Goal: Task Accomplishment & Management: Use online tool/utility

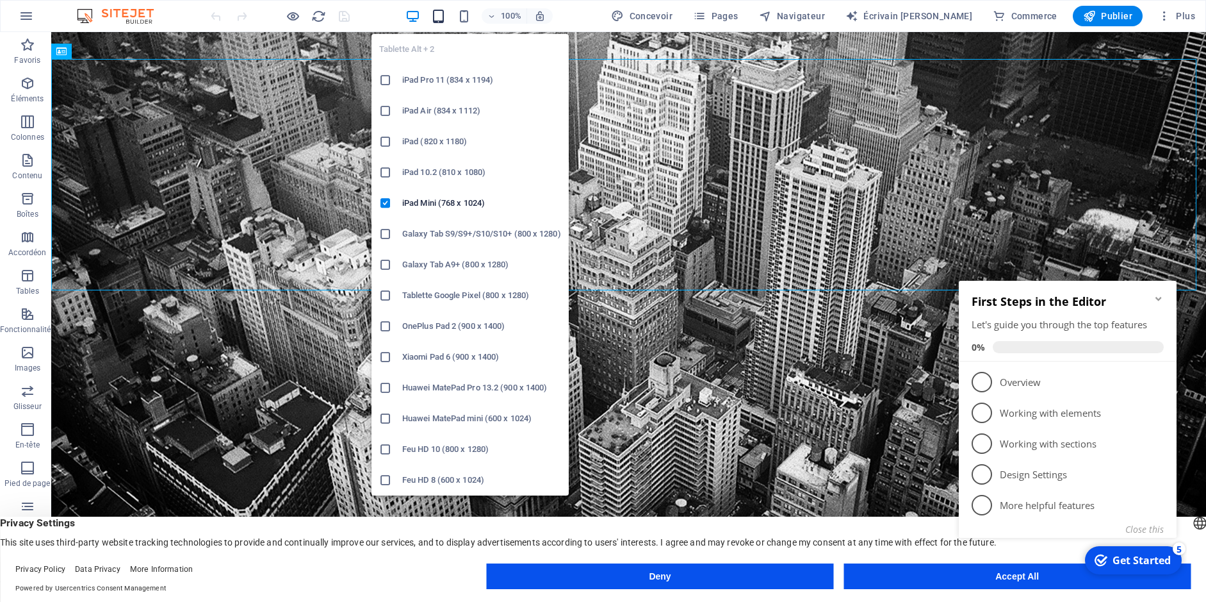
click at [446, 13] on span "button" at bounding box center [437, 16] width 15 height 15
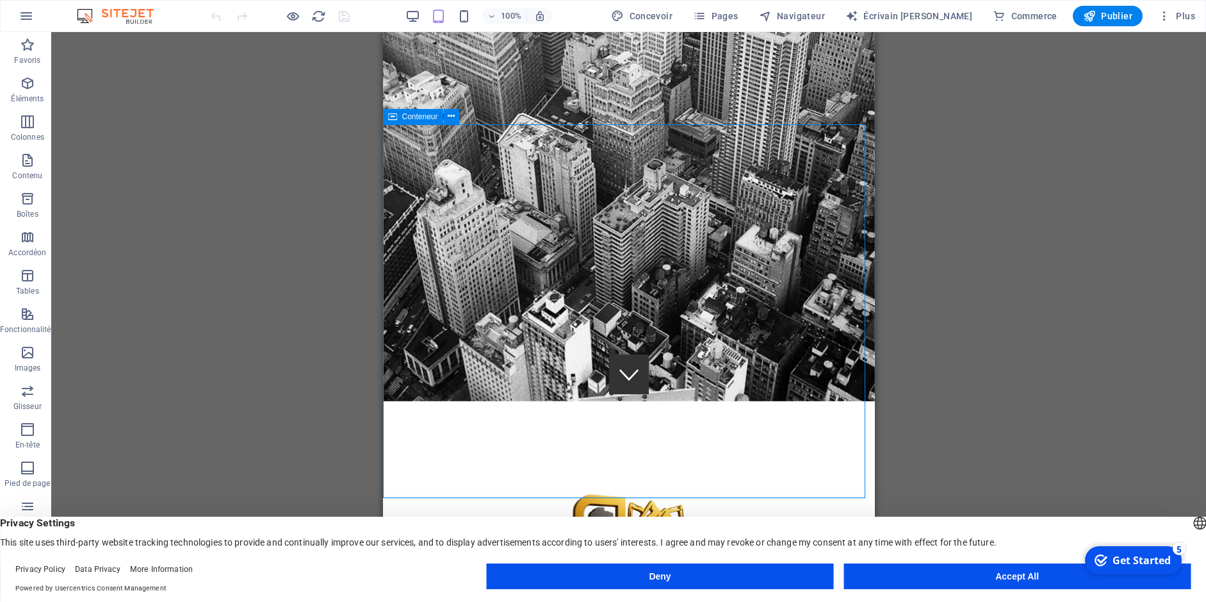
scroll to position [192, 0]
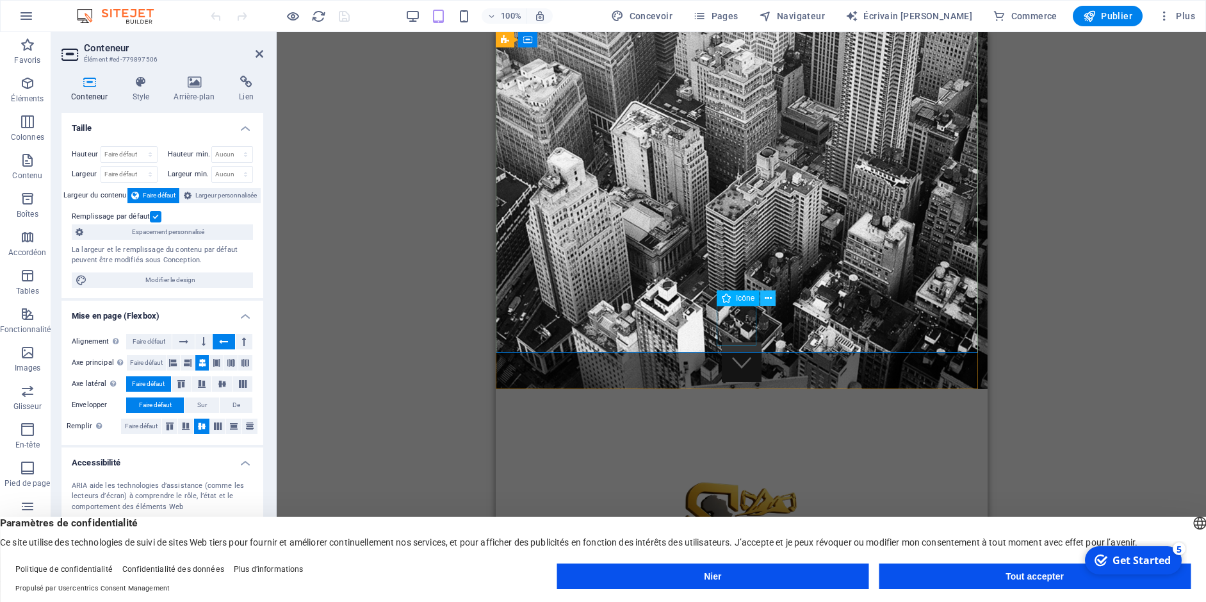
click at [765, 299] on icon at bounding box center [768, 297] width 7 height 13
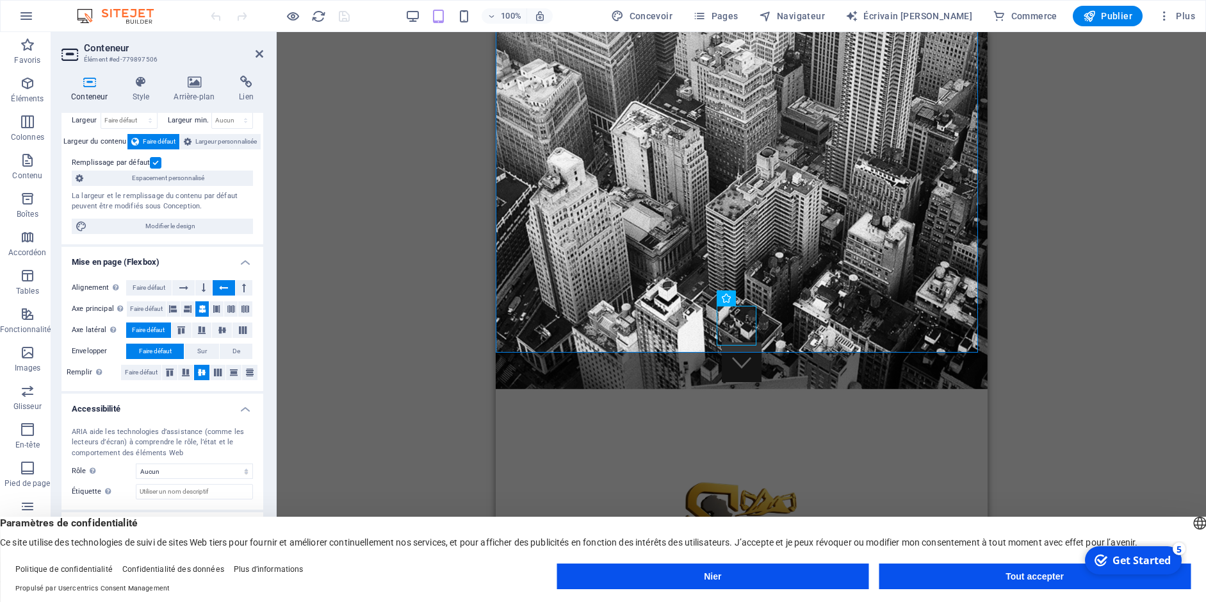
scroll to position [0, 0]
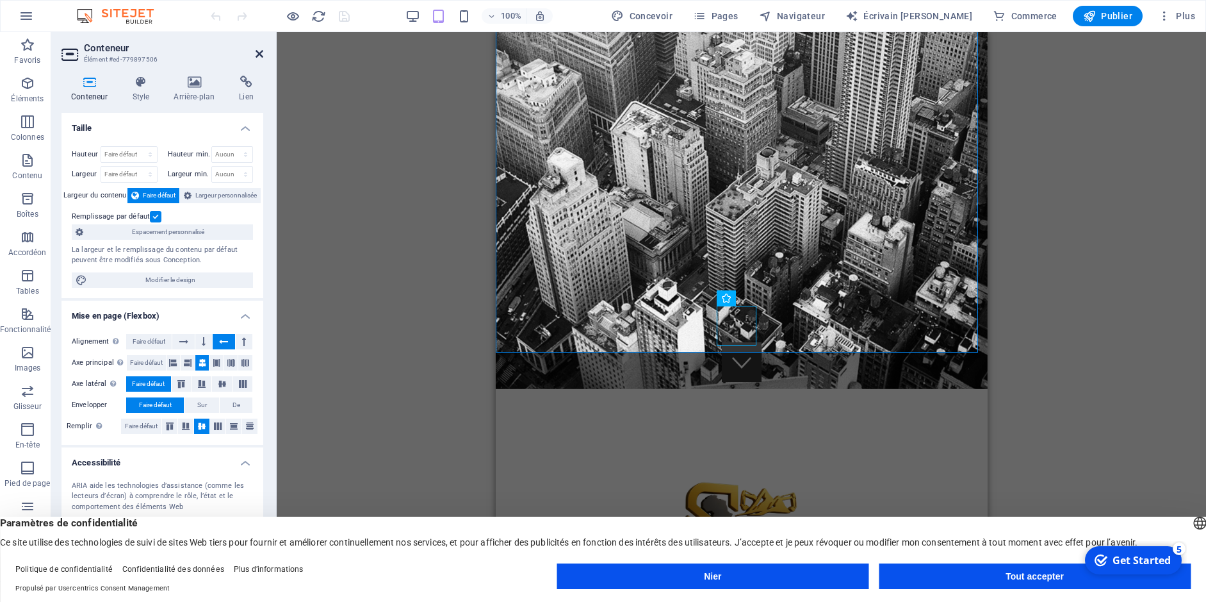
click at [258, 49] on icon at bounding box center [260, 54] width 8 height 10
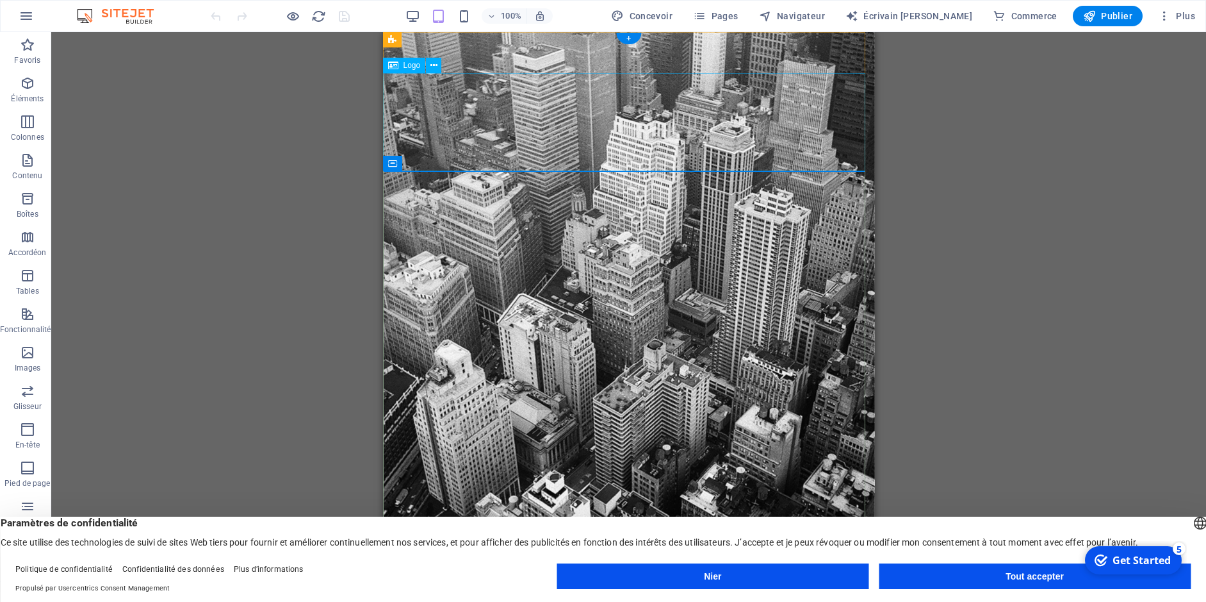
drag, startPoint x: 618, startPoint y: 115, endPoint x: 619, endPoint y: 153, distance: 37.8
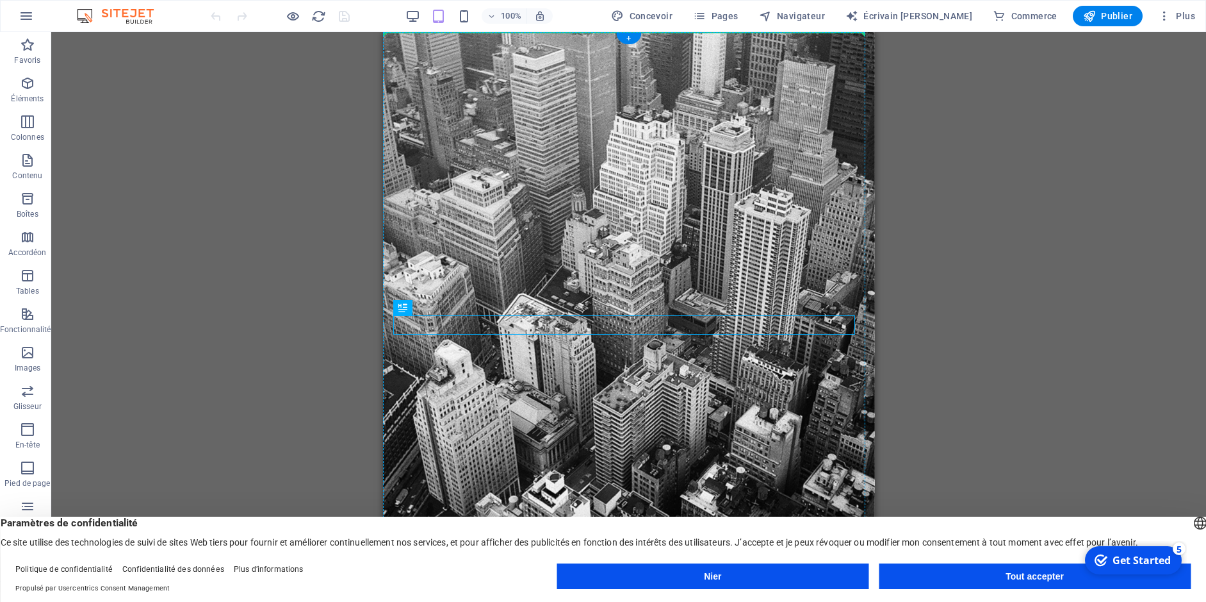
drag, startPoint x: 621, startPoint y: 321, endPoint x: 623, endPoint y: 261, distance: 59.6
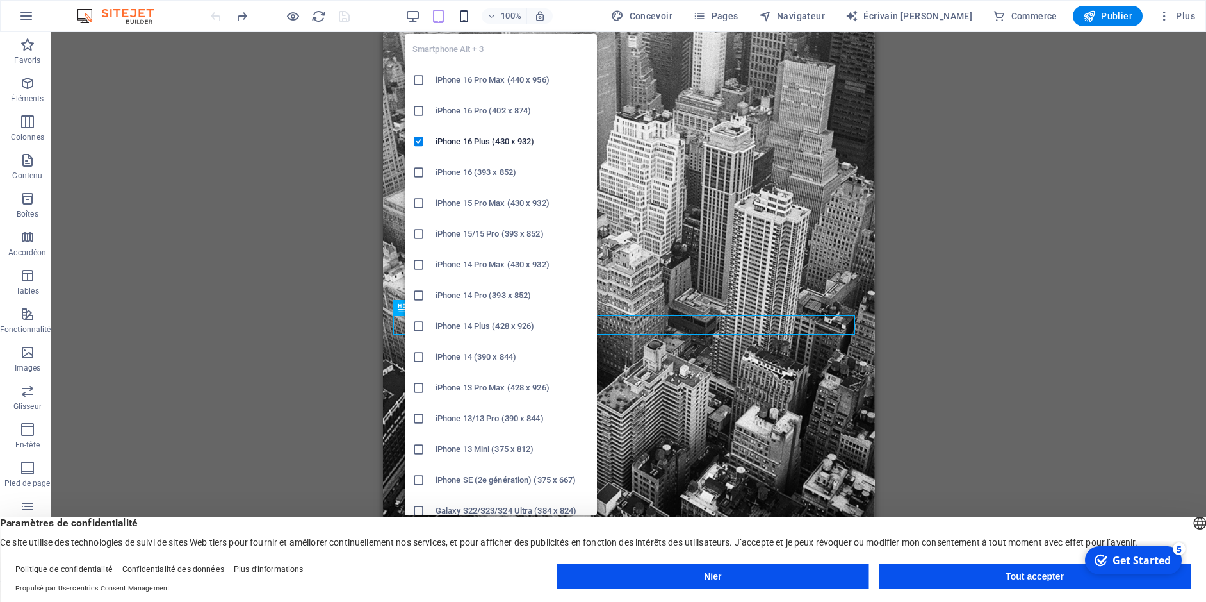
click at [471, 16] on icon "button" at bounding box center [464, 16] width 15 height 15
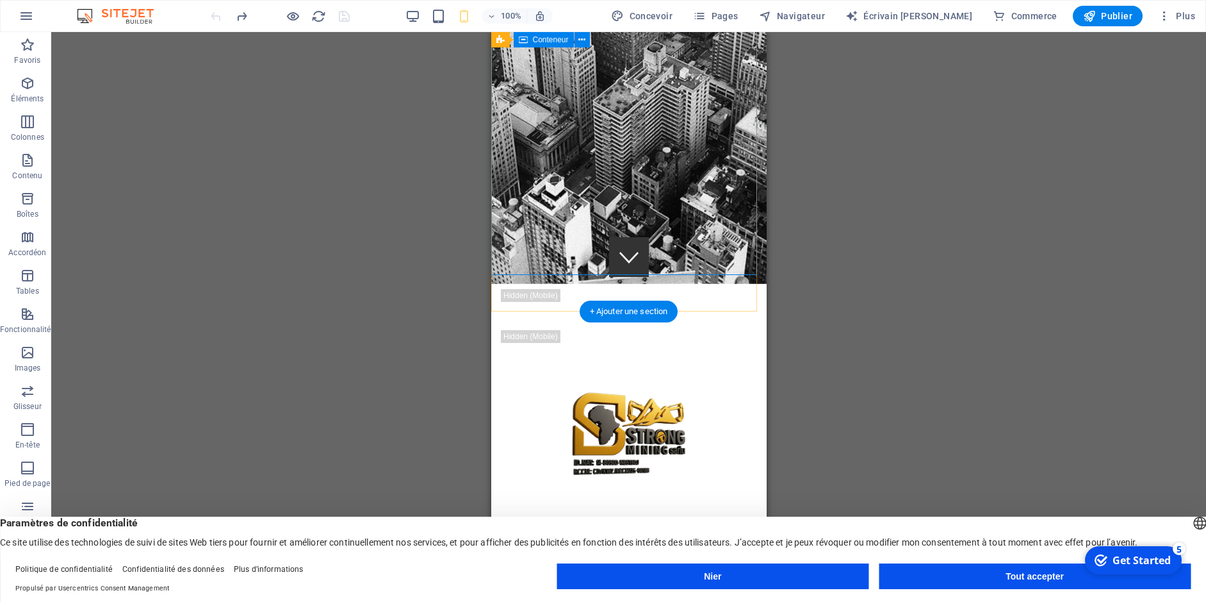
scroll to position [320, 0]
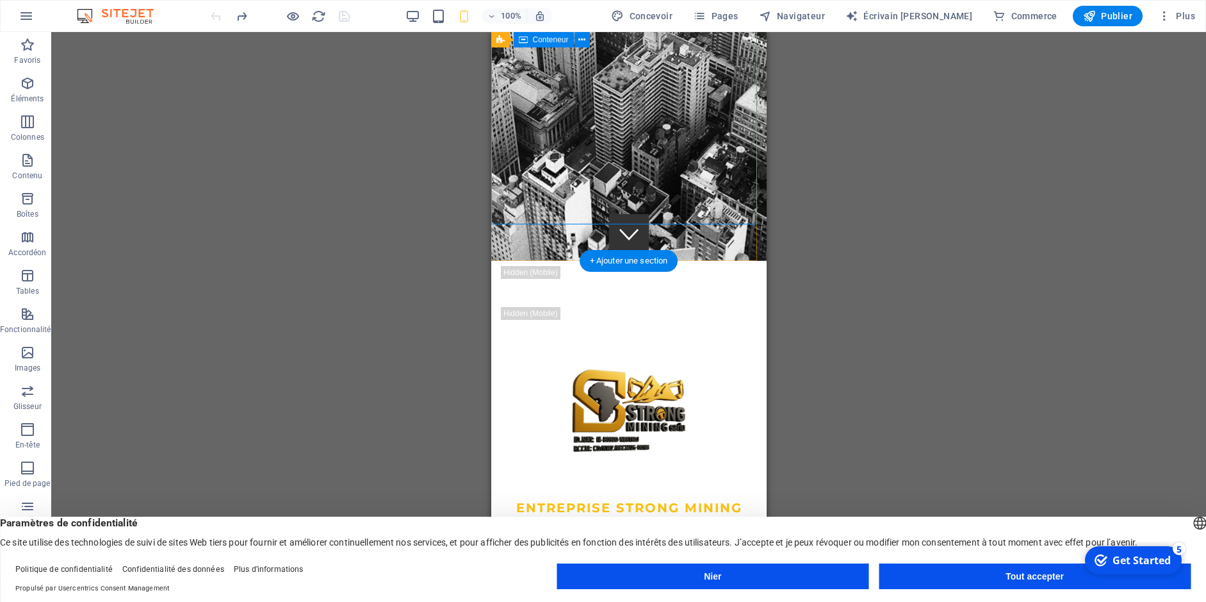
click at [668, 459] on div "entreprise strong mining sarlu SERVICEs miniers dans le [GEOGRAPHIC_DATA], [GEO…" at bounding box center [628, 545] width 275 height 172
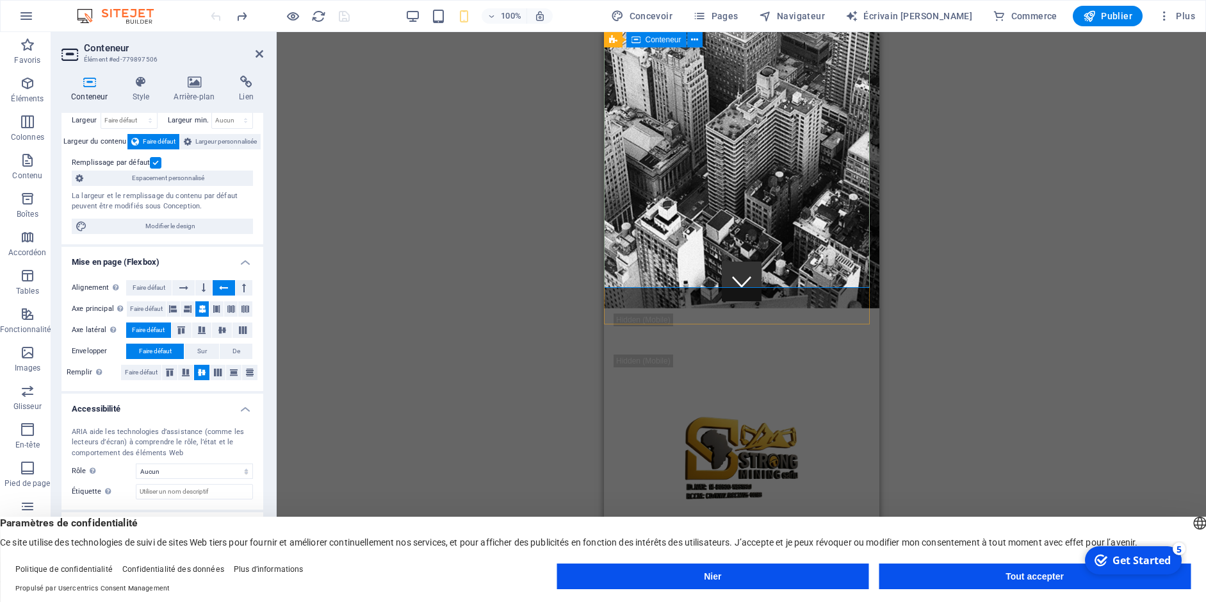
scroll to position [256, 0]
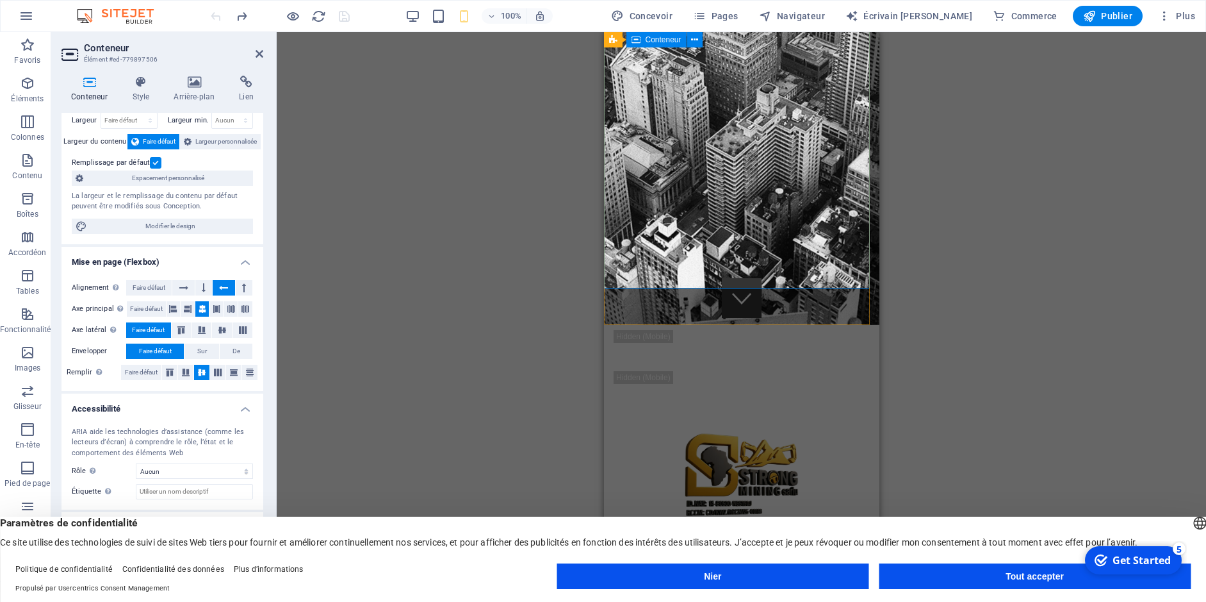
click at [637, 39] on icon at bounding box center [636, 39] width 9 height 15
click at [699, 39] on button at bounding box center [694, 39] width 15 height 15
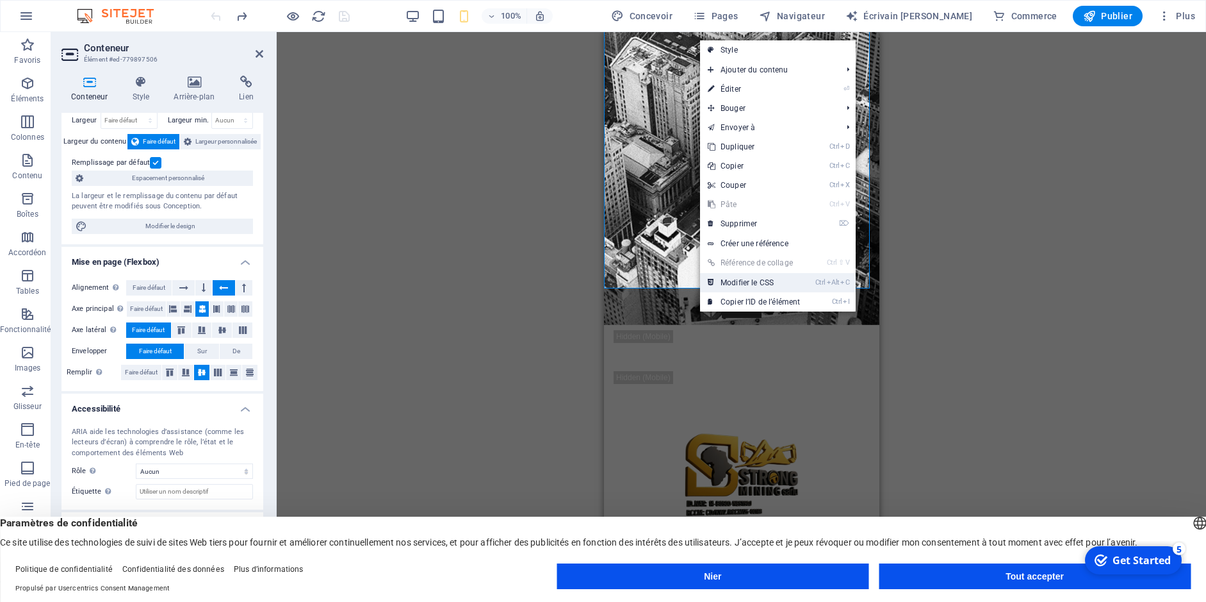
click at [767, 284] on font "Modifier le CSS" at bounding box center [747, 282] width 53 height 9
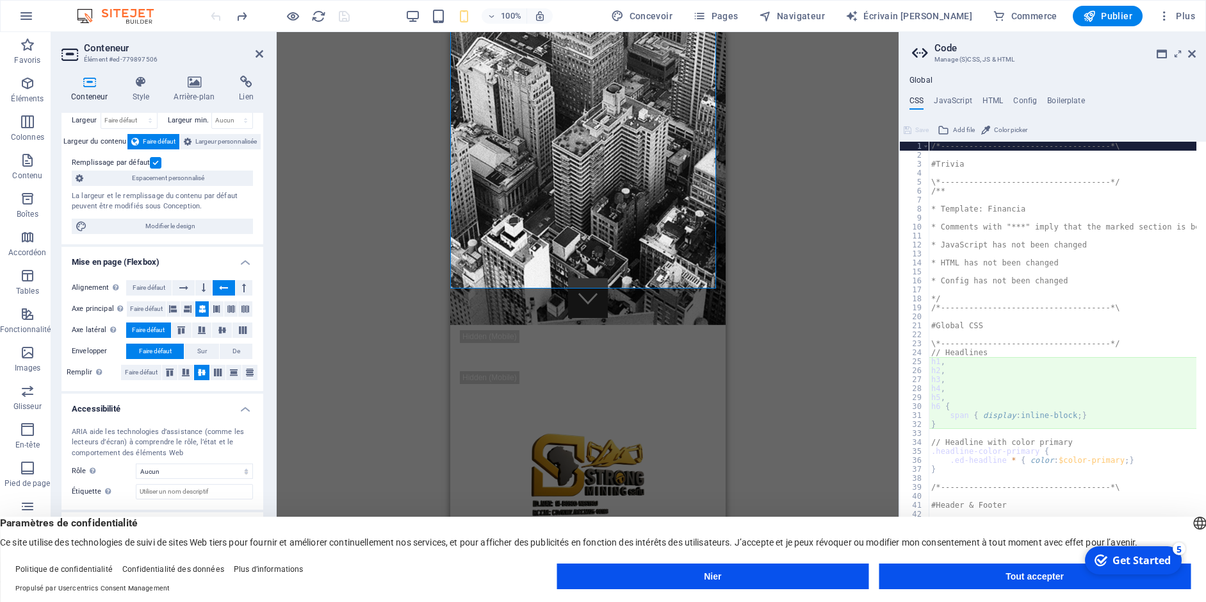
type textarea "span { display: inline-block; }"
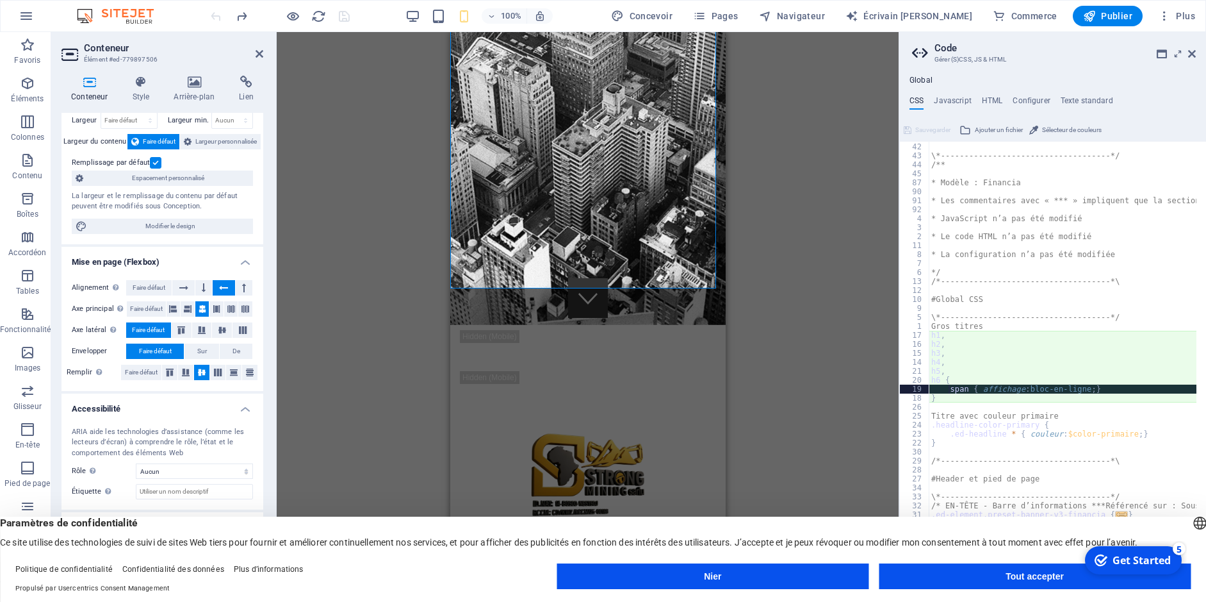
scroll to position [0, 0]
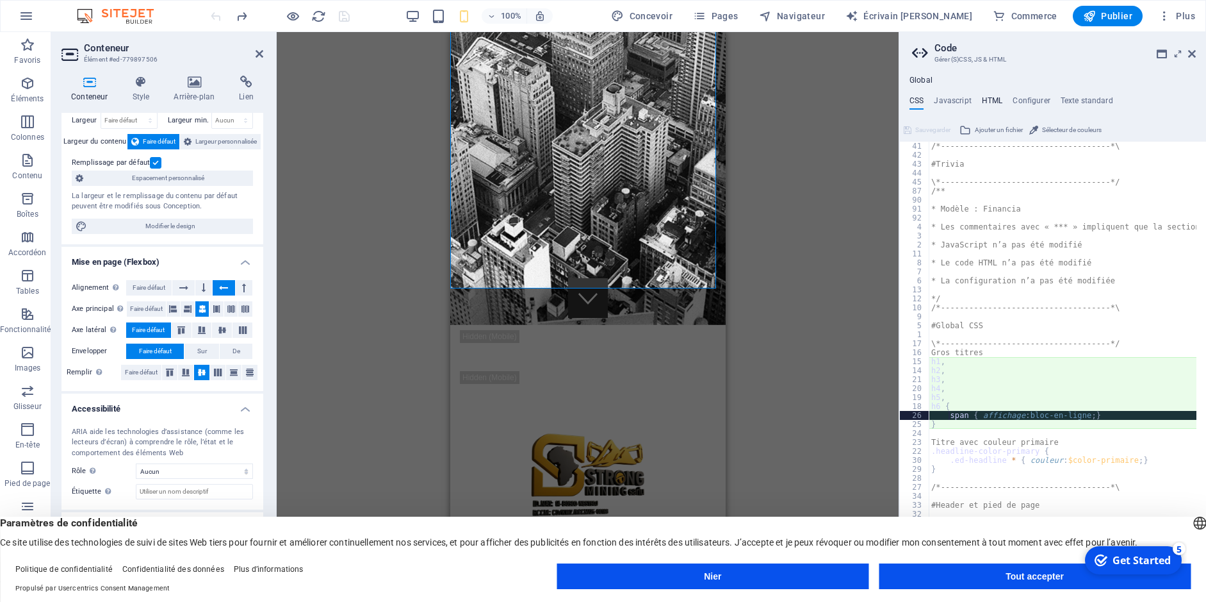
click at [997, 102] on h4 "HTML" at bounding box center [992, 103] width 21 height 14
type textarea "<a href="#main-content" class="wv-link-content button">Skip to main content</a>"
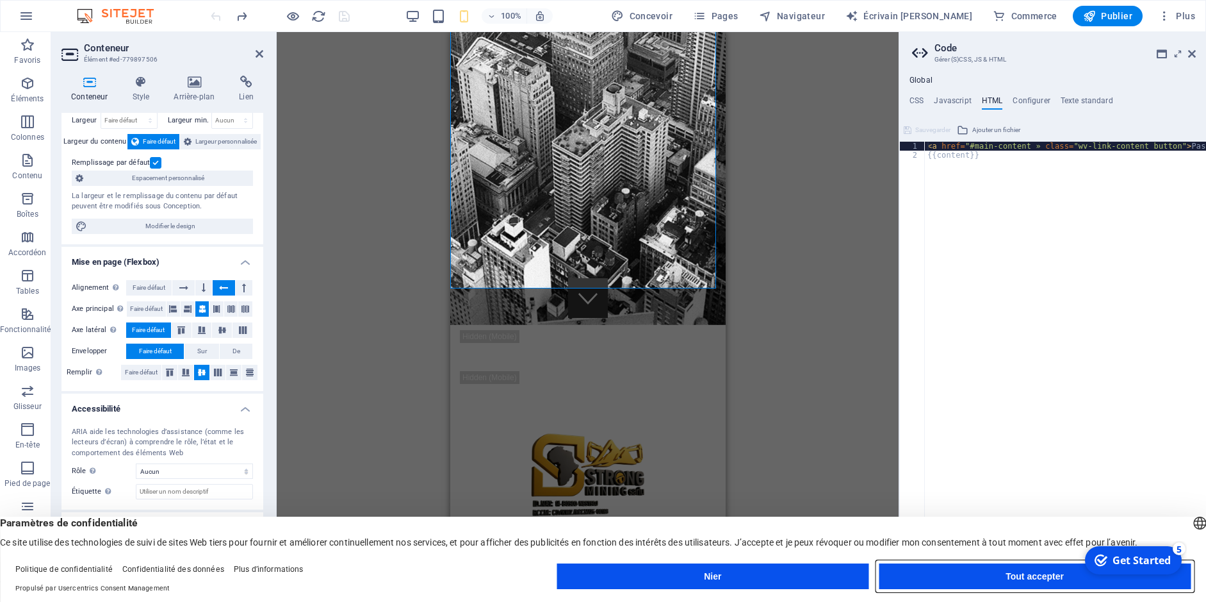
click at [928, 582] on button "Tout accepter" at bounding box center [1035, 576] width 312 height 26
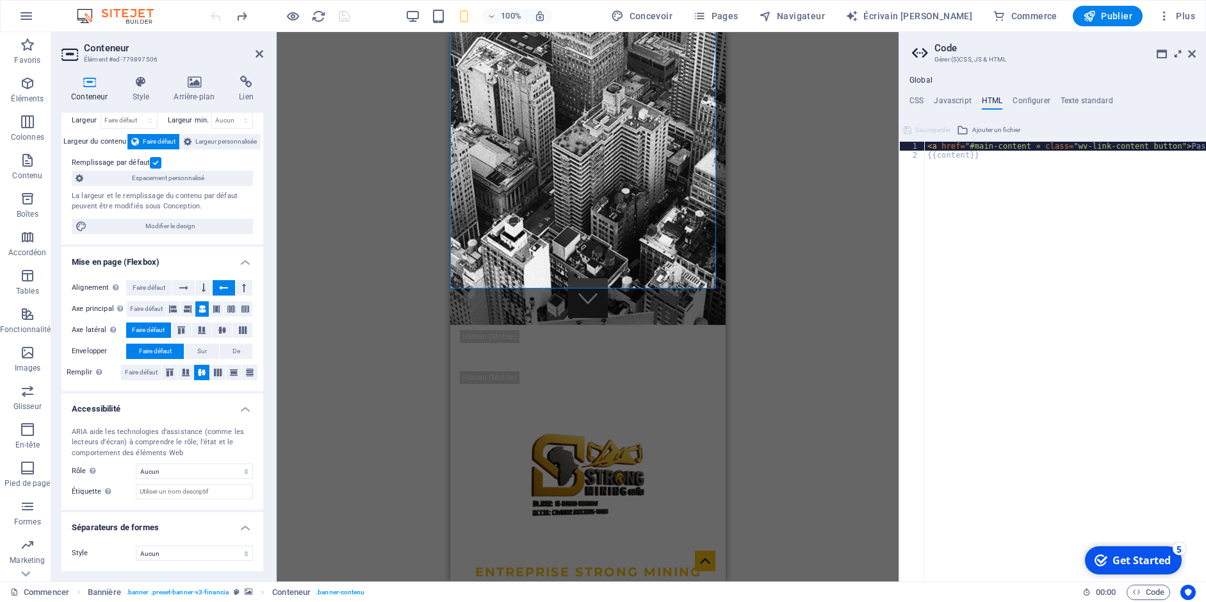
click at [1178, 54] on icon at bounding box center [1178, 54] width 0 height 10
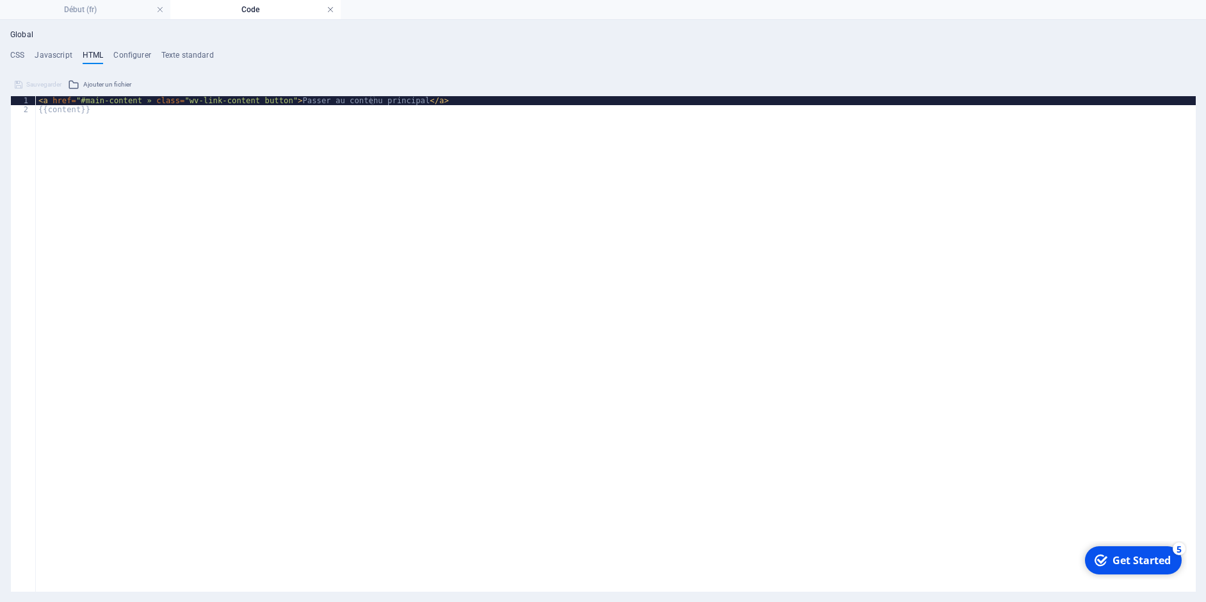
click at [329, 10] on link at bounding box center [331, 10] width 8 height 12
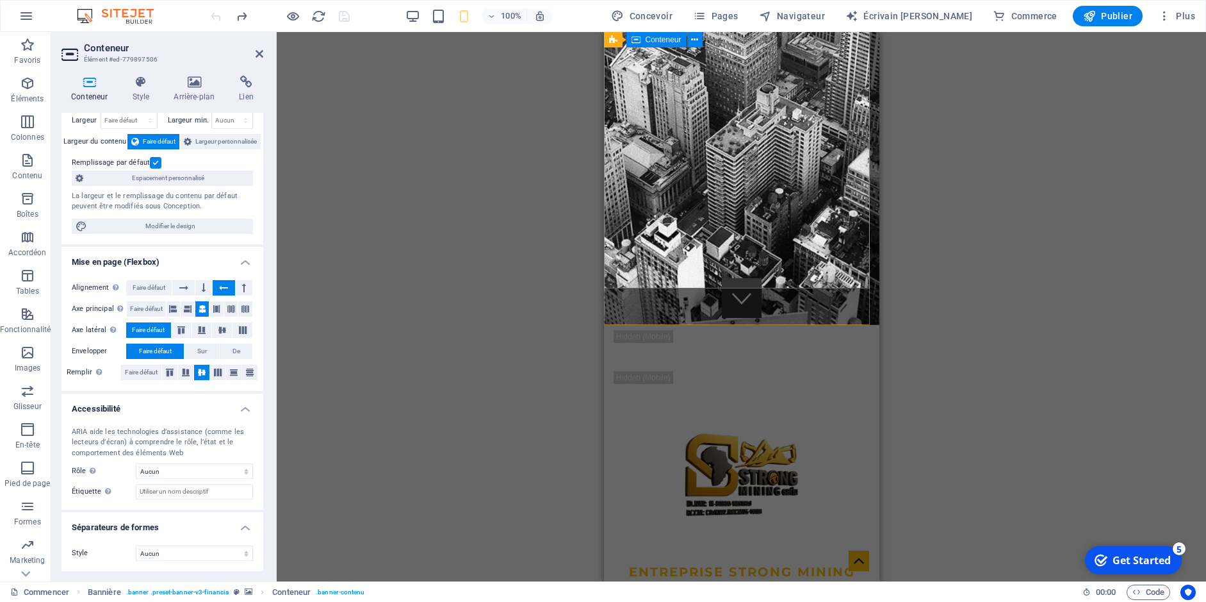
click at [737, 523] on div "entreprise strong mining sarlu SERVICEs miniers dans le [GEOGRAPHIC_DATA], [GEO…" at bounding box center [740, 609] width 275 height 172
click at [705, 40] on div "Banner Conteneur" at bounding box center [657, 40] width 107 height 16
click at [757, 523] on div "entreprise strong mining sarlu SERVICEs miniers dans le [GEOGRAPHIC_DATA], [GEO…" at bounding box center [740, 609] width 275 height 172
click at [707, 523] on div "entreprise strong mining sarlu SERVICEs miniers dans le [GEOGRAPHIC_DATA], [GEO…" at bounding box center [740, 609] width 275 height 172
click at [826, 523] on div "entreprise strong mining sarlu SERVICEs miniers dans le [GEOGRAPHIC_DATA], [GEO…" at bounding box center [740, 609] width 275 height 172
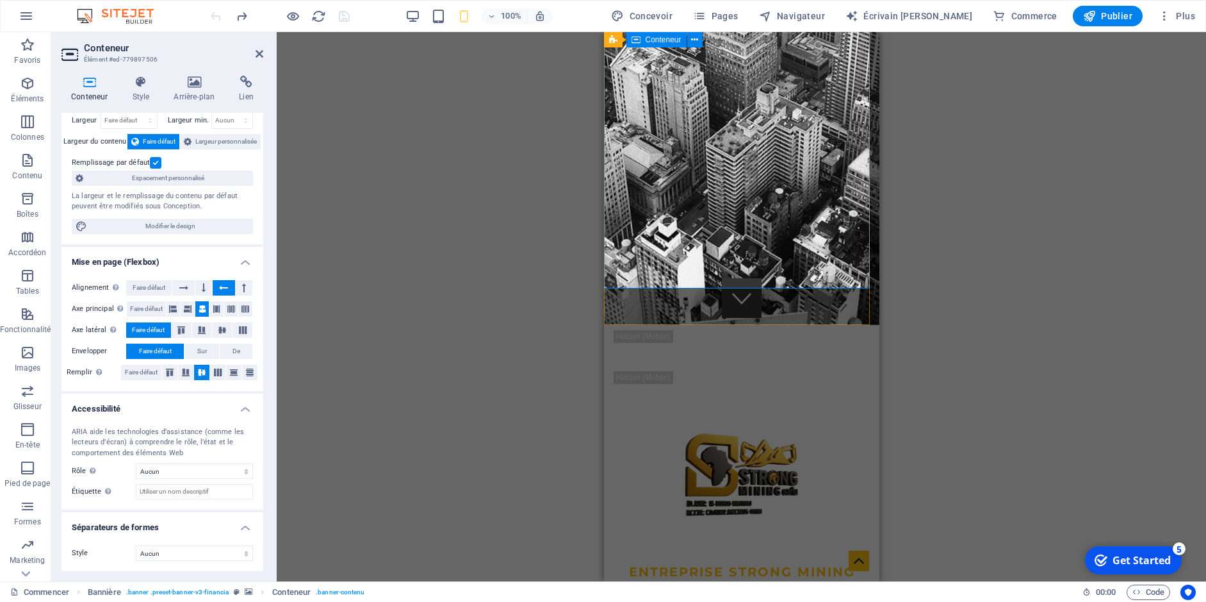
click at [826, 523] on div "entreprise strong mining sarlu SERVICEs miniers dans le [GEOGRAPHIC_DATA], [GEO…" at bounding box center [740, 609] width 275 height 172
click at [143, 88] on icon at bounding box center [140, 82] width 37 height 13
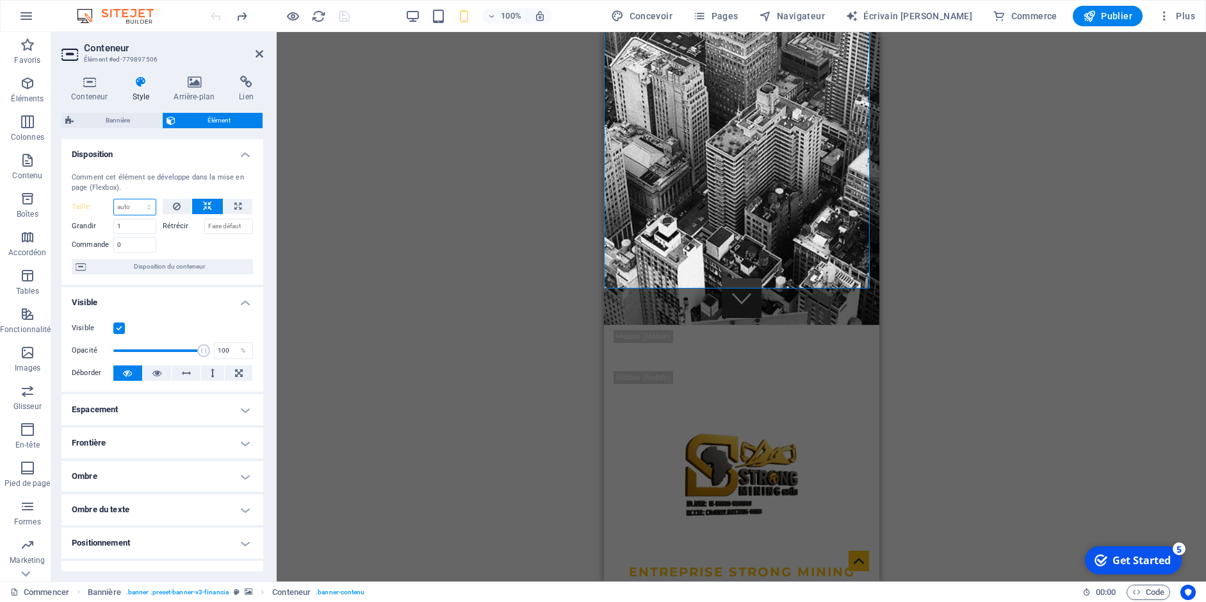
click at [137, 211] on select "Faire défaut auto Px % 1/1 1/2 1/3 1/4 1/5 1/6 1/7 1/8 1/9 1/10" at bounding box center [135, 206] width 42 height 15
select select "1/3"
click at [136, 199] on select "Faire défaut auto Px % 1/1 1/2 1/3 1/4 1/5 1/6 1/7 1/8 1/9 1/10" at bounding box center [135, 206] width 42 height 15
type input "33.33"
click at [163, 322] on div "Visible" at bounding box center [162, 327] width 181 height 15
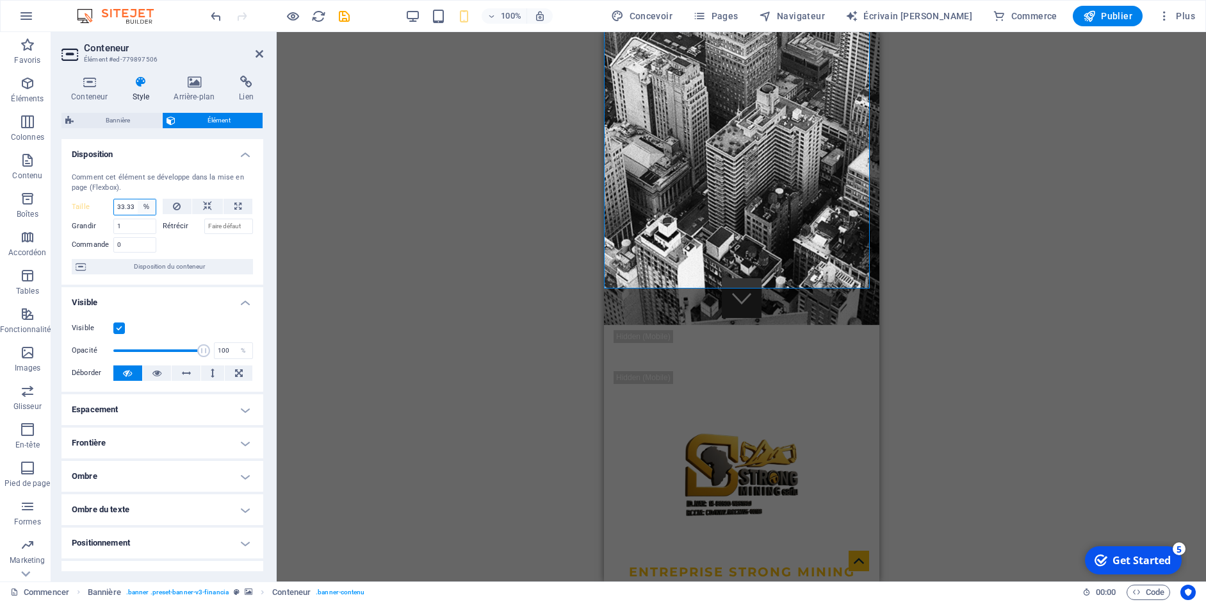
click at [148, 206] on select "Faire défaut auto Px % 1/1 1/2 1/3 1/4 1/5 1/6 1/7 1/8 1/9 1/10" at bounding box center [147, 206] width 18 height 15
click at [128, 205] on input "33.33" at bounding box center [135, 206] width 42 height 15
click at [140, 209] on select "Faire défaut auto Px % 1/1 1/2 1/3 1/4 1/5 1/6 1/7 1/8 1/9 1/10" at bounding box center [147, 206] width 18 height 15
select select "1/6"
click at [138, 199] on select "Faire défaut auto Px % 1/1 1/2 1/3 1/4 1/5 1/6 1/7 1/8 1/9 1/10" at bounding box center [147, 206] width 18 height 15
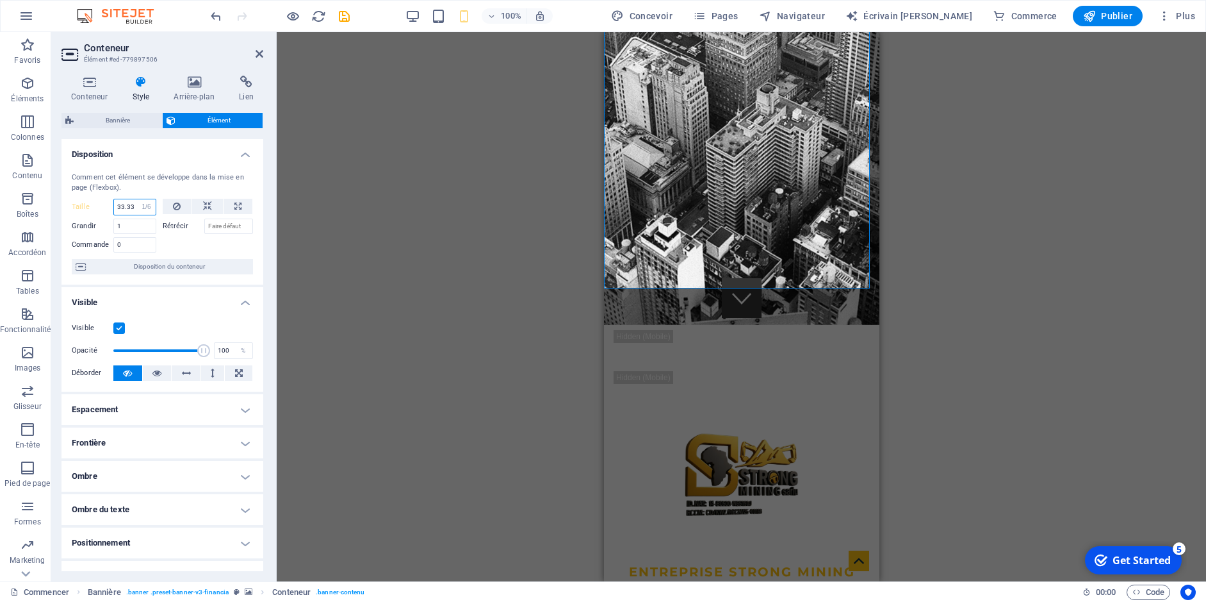
type input "16.66"
click at [147, 208] on select "Faire défaut auto Px % 1/1 1/2 1/3 1/4 1/5 1/6 1/7 1/8 1/9 1/10" at bounding box center [147, 206] width 18 height 15
select select "auto"
click at [138, 199] on select "Faire défaut auto Px % 1/1 1/2 1/3 1/4 1/5 1/6 1/7 1/8 1/9 1/10" at bounding box center [147, 206] width 18 height 15
select select "DISABLED_OPTION_VALUE"
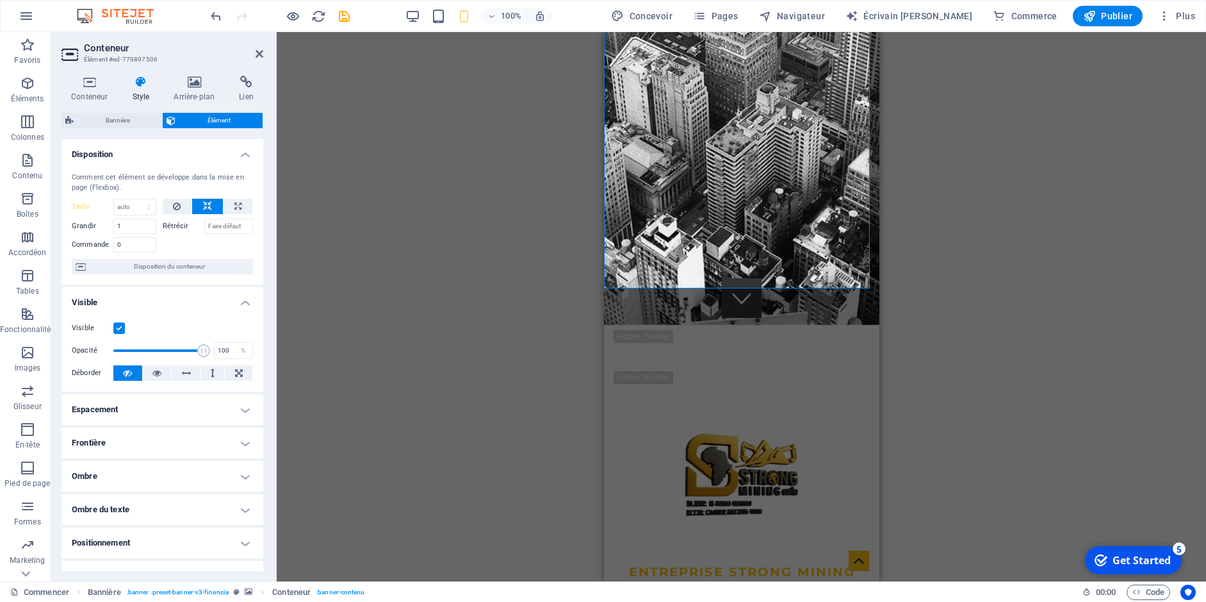
click at [152, 413] on h4 "Espacement" at bounding box center [162, 409] width 202 height 31
click at [127, 499] on h4 "Frontière" at bounding box center [162, 494] width 202 height 31
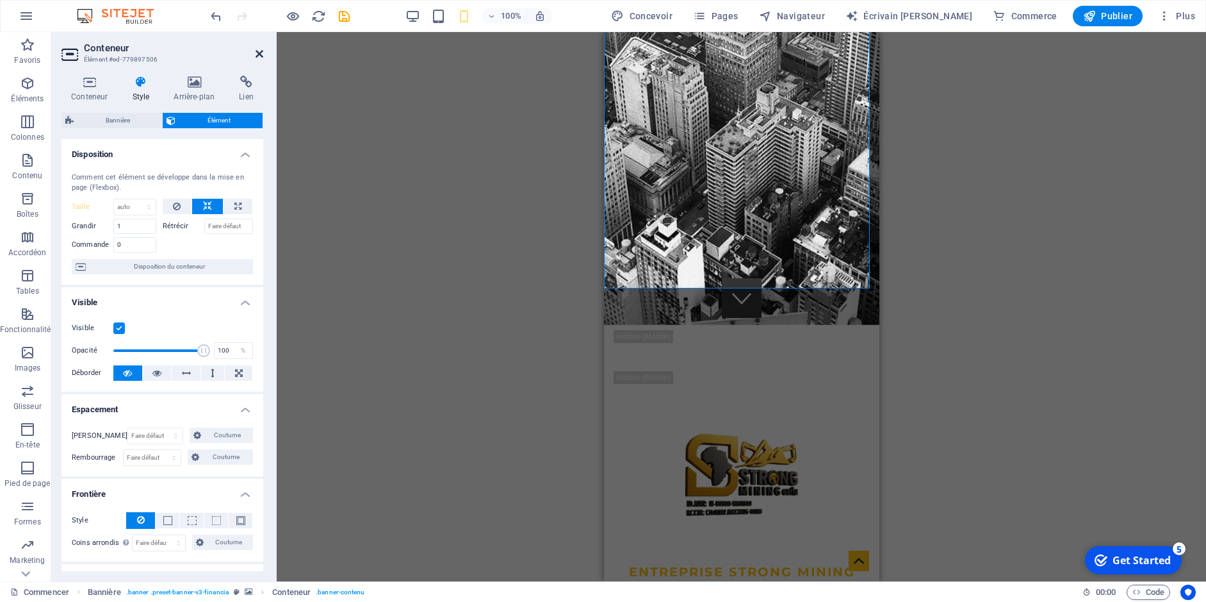
click at [261, 56] on icon at bounding box center [260, 54] width 8 height 10
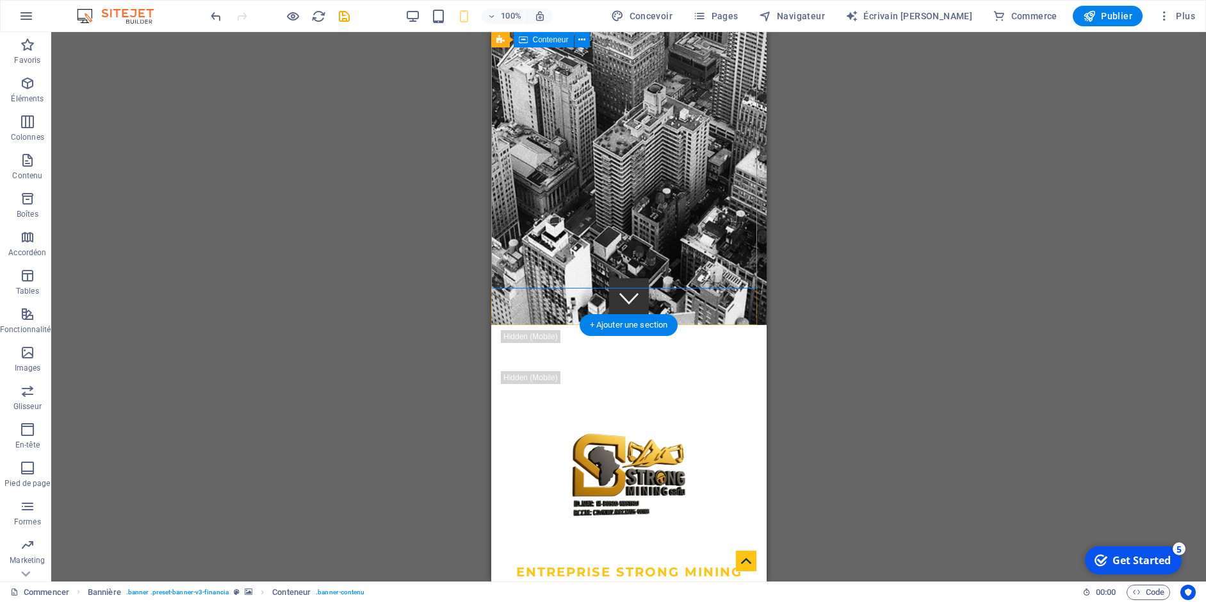
click at [621, 523] on div "entreprise strong mining sarlu SERVICEs miniers dans le [GEOGRAPHIC_DATA], [GEO…" at bounding box center [628, 609] width 275 height 172
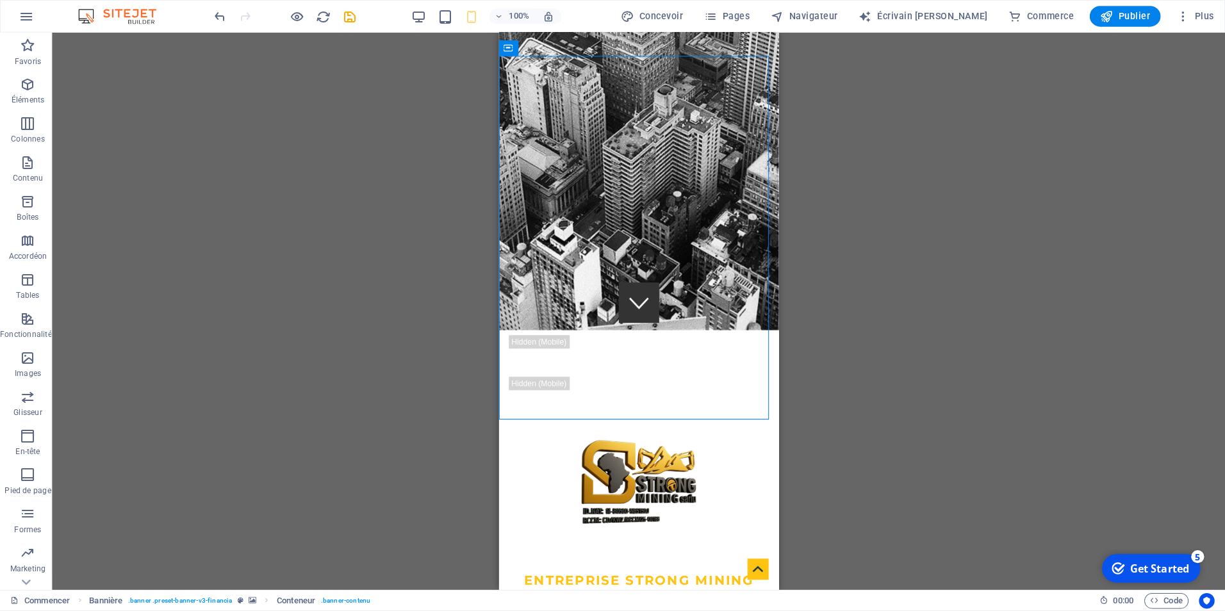
scroll to position [0, 0]
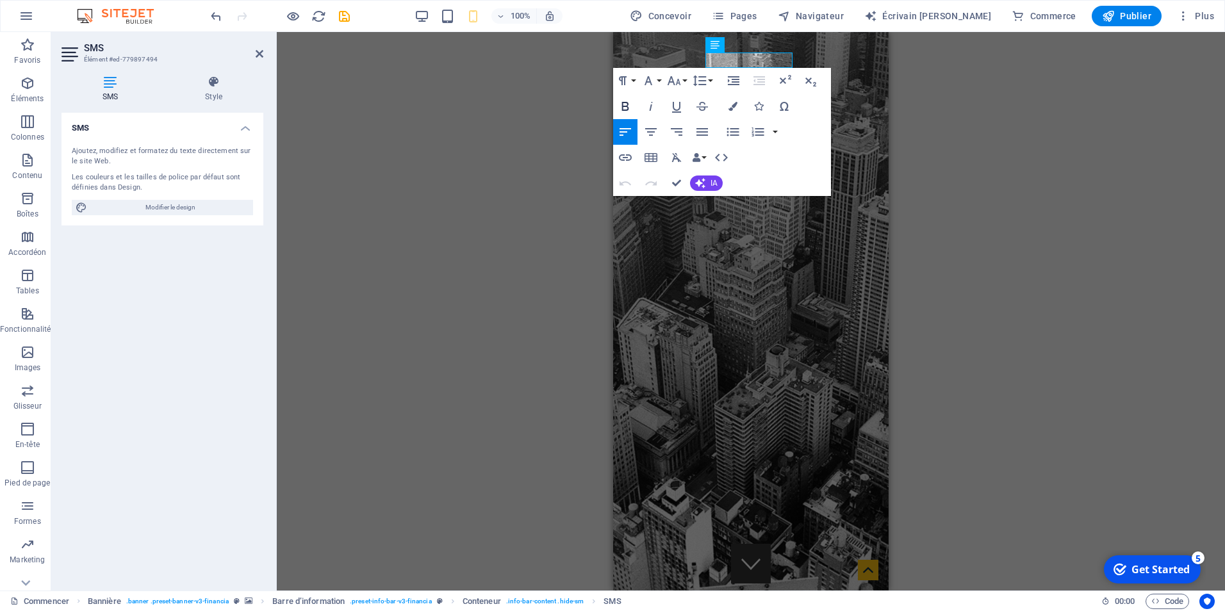
click at [625, 107] on icon "button" at bounding box center [625, 106] width 7 height 9
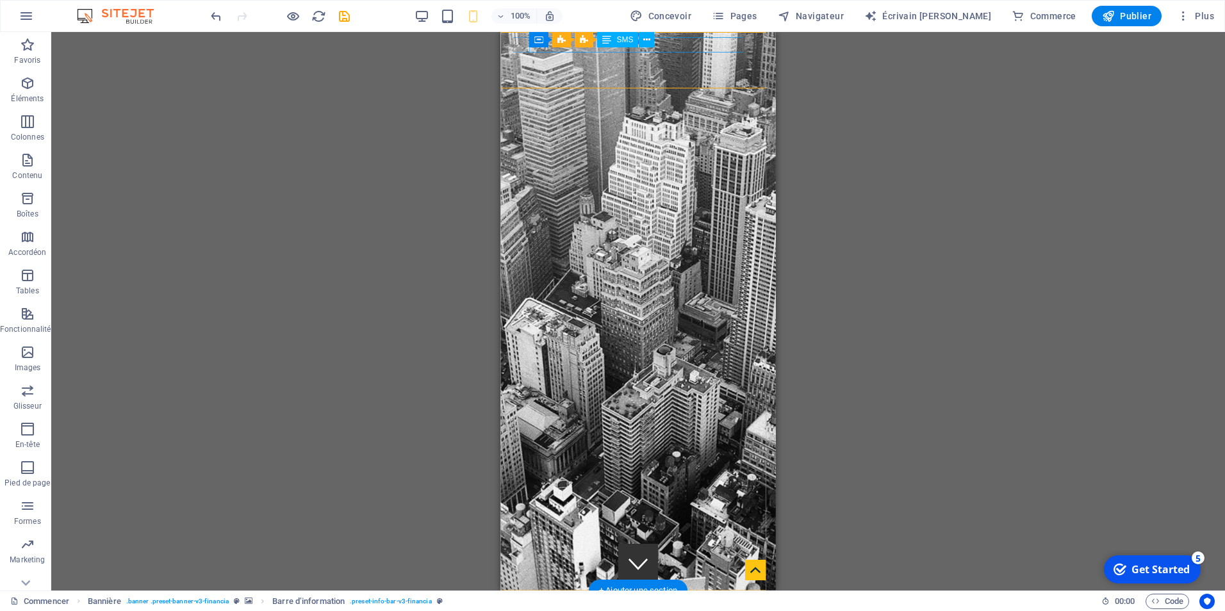
click at [716, 601] on span "HAUT-[GEOGRAPHIC_DATA] , [GEOGRAPHIC_DATA]" at bounding box center [619, 621] width 217 height 28
click at [717, 601] on span "HAUT-[GEOGRAPHIC_DATA] , [GEOGRAPHIC_DATA]" at bounding box center [619, 621] width 217 height 28
click at [724, 601] on span "HAUT-[GEOGRAPHIC_DATA] , [GEOGRAPHIC_DATA]" at bounding box center [619, 621] width 217 height 28
click at [727, 601] on span "HAUT-[GEOGRAPHIC_DATA] , [GEOGRAPHIC_DATA]" at bounding box center [619, 621] width 217 height 28
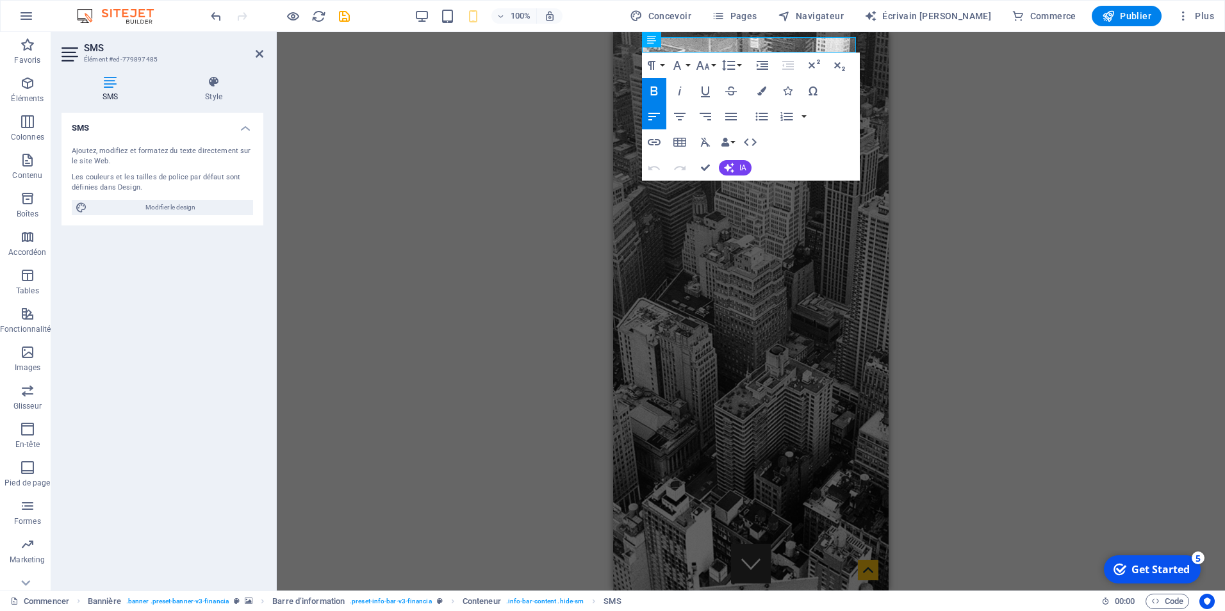
click at [654, 88] on icon "button" at bounding box center [653, 90] width 15 height 15
click at [911, 107] on div "H3 Bannière Conteneur Logo Bannière Barre d’information Info Bar Container Bann…" at bounding box center [751, 311] width 948 height 559
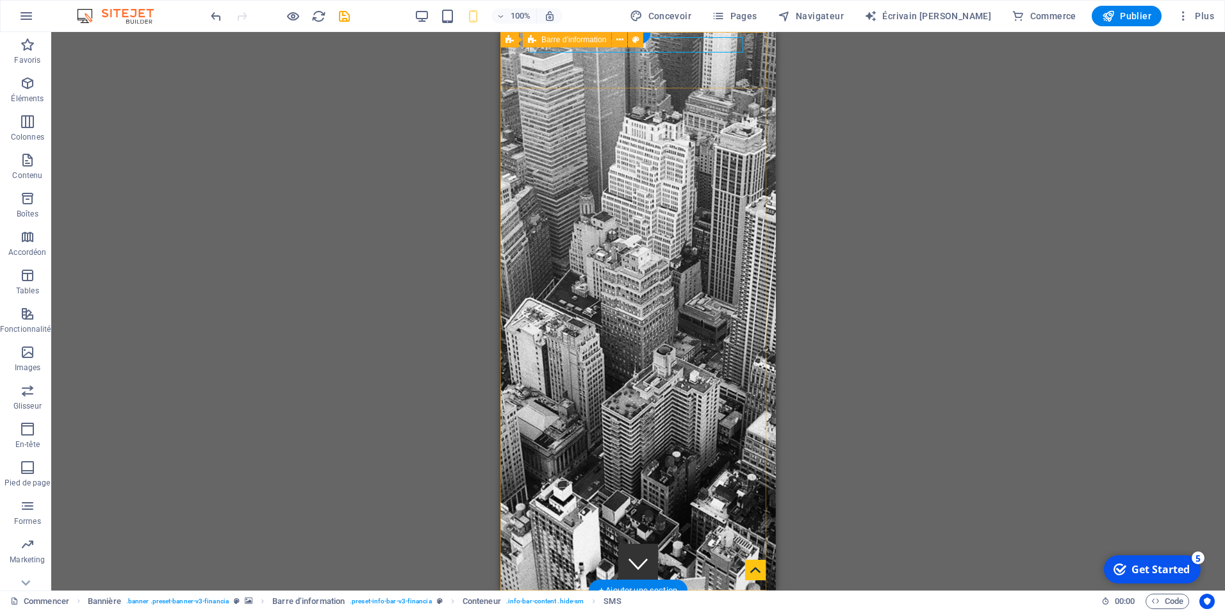
click at [714, 601] on span "HAUT-[GEOGRAPHIC_DATA] , [GEOGRAPHIC_DATA]" at bounding box center [619, 621] width 217 height 28
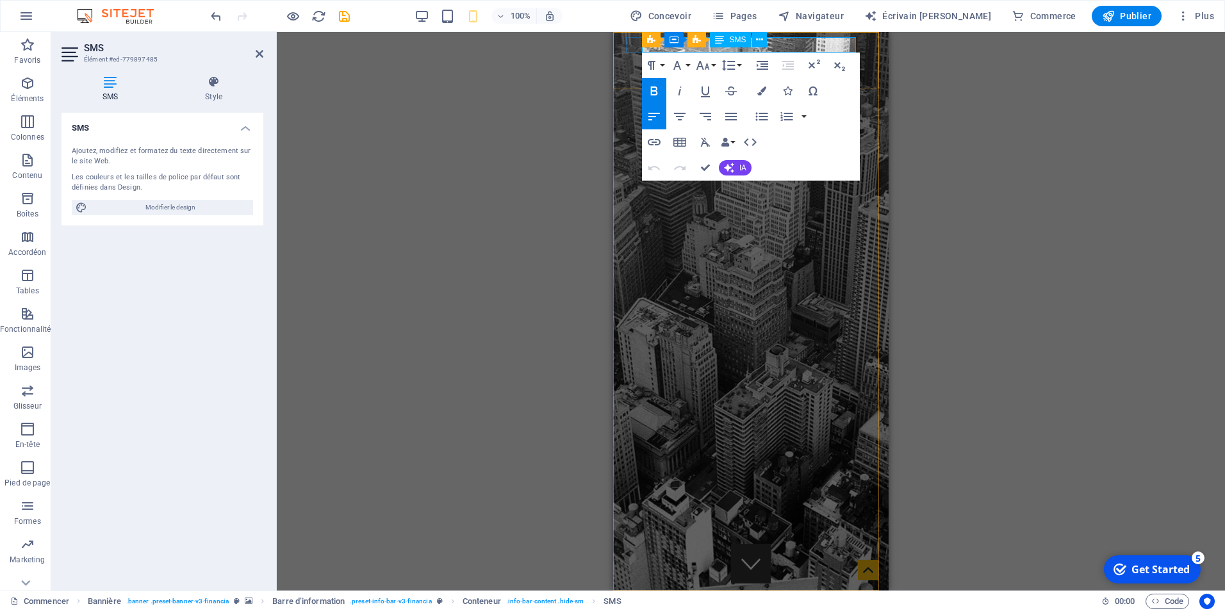
click at [812, 601] on span "HAUT-[GEOGRAPHIC_DATA] , [GEOGRAPHIC_DATA]" at bounding box center [731, 621] width 217 height 28
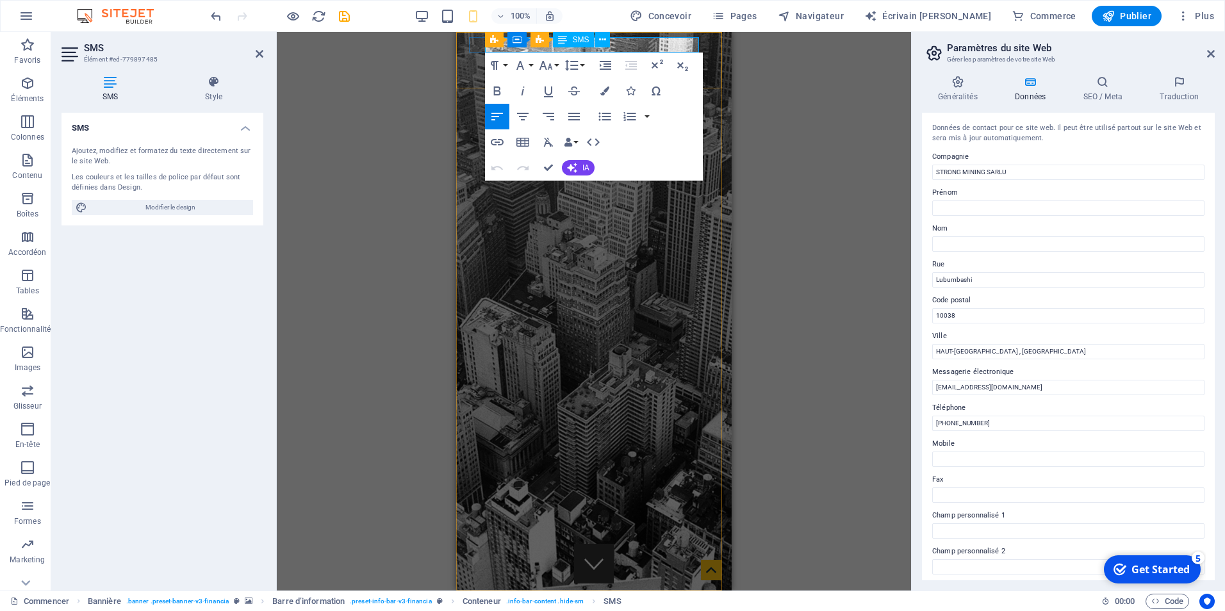
click at [641, 601] on span "HAUT-[GEOGRAPHIC_DATA] , [GEOGRAPHIC_DATA]" at bounding box center [574, 621] width 217 height 28
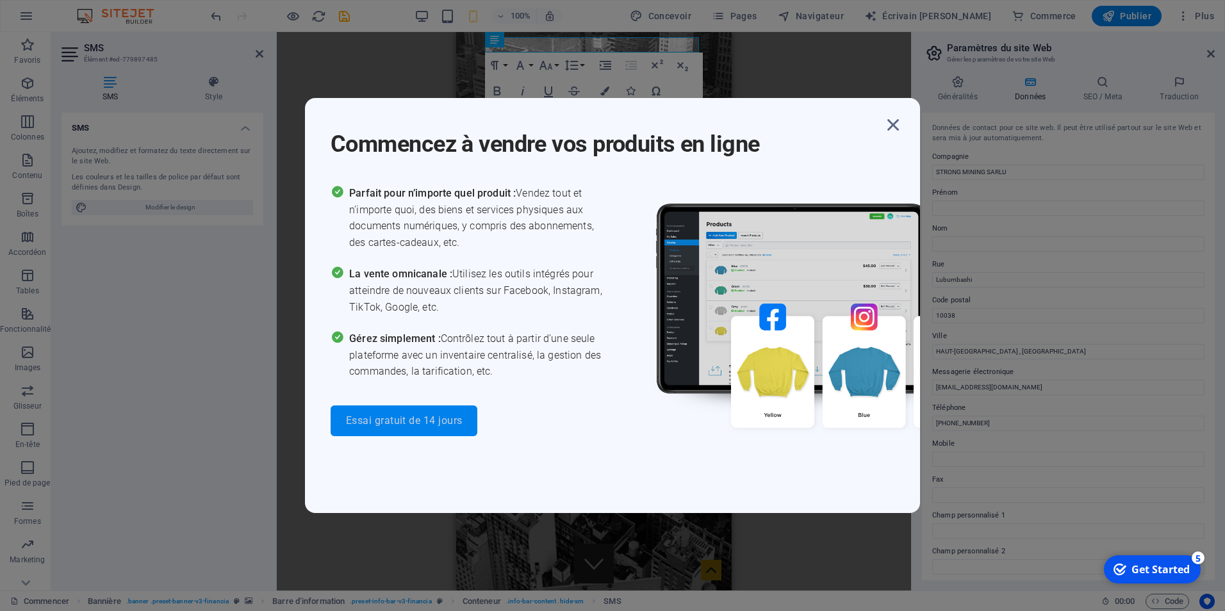
click at [441, 416] on span "Essai gratuit de 14 jours" at bounding box center [404, 421] width 116 height 10
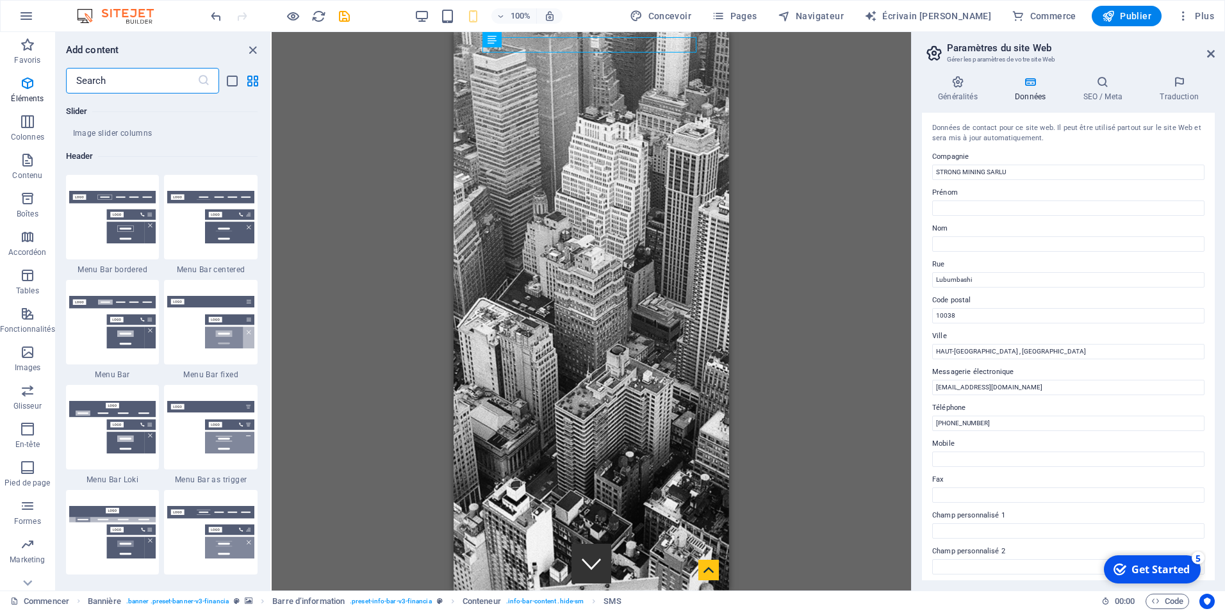
scroll to position [12345, 0]
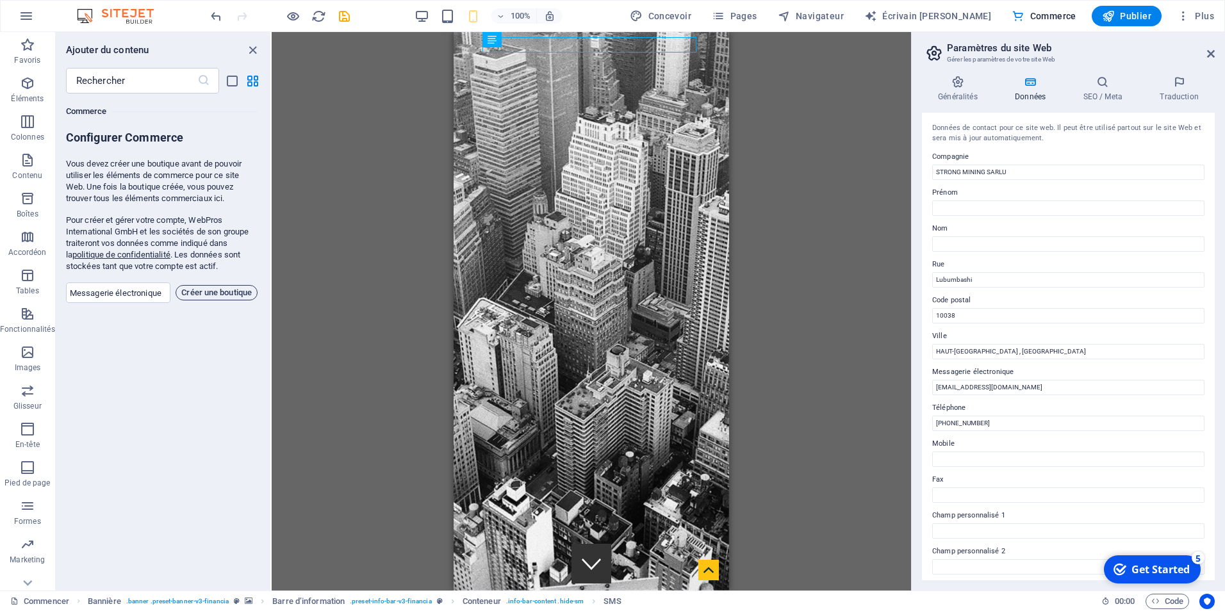
click at [192, 291] on span "Créer une boutique" at bounding box center [216, 292] width 70 height 15
click at [147, 296] on input "email" at bounding box center [118, 293] width 105 height 20
type input "[EMAIL_ADDRESS][DOMAIN_NAME]"
click at [193, 298] on span "Créer une boutique" at bounding box center [216, 292] width 70 height 15
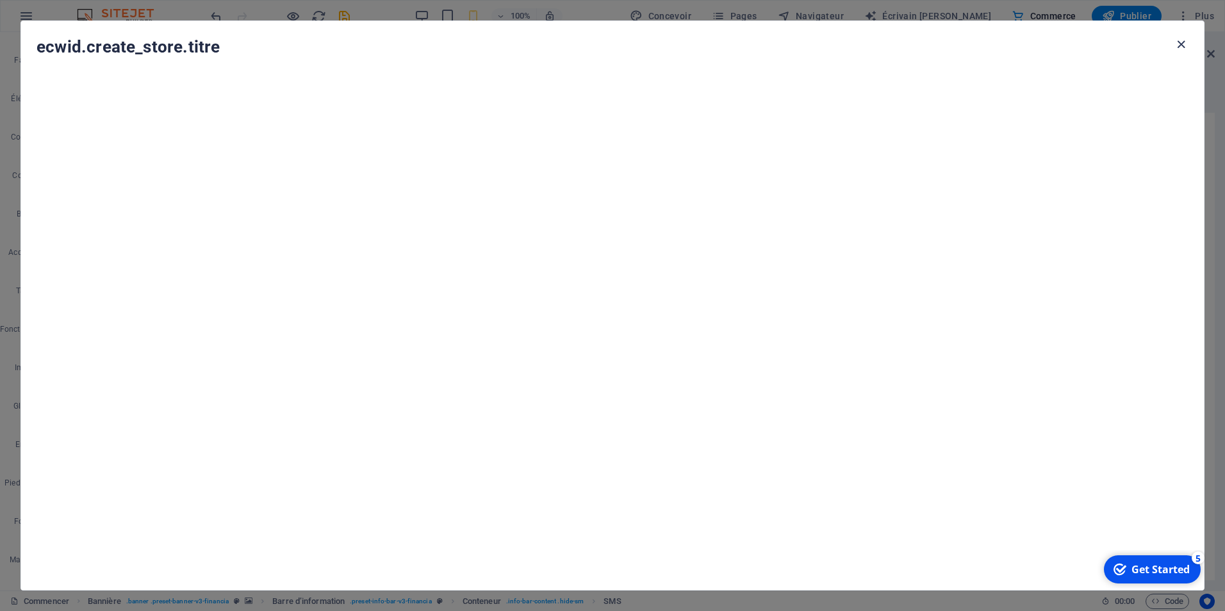
click at [1179, 44] on icon "button" at bounding box center [1181, 44] width 15 height 15
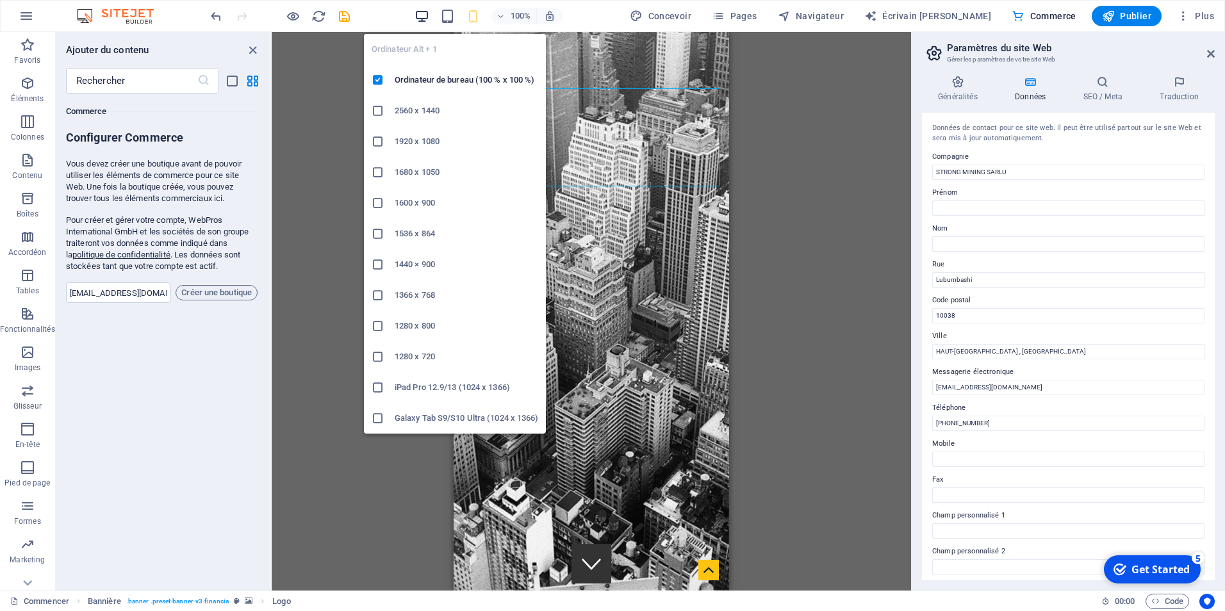
click at [429, 12] on icon "button" at bounding box center [421, 16] width 15 height 15
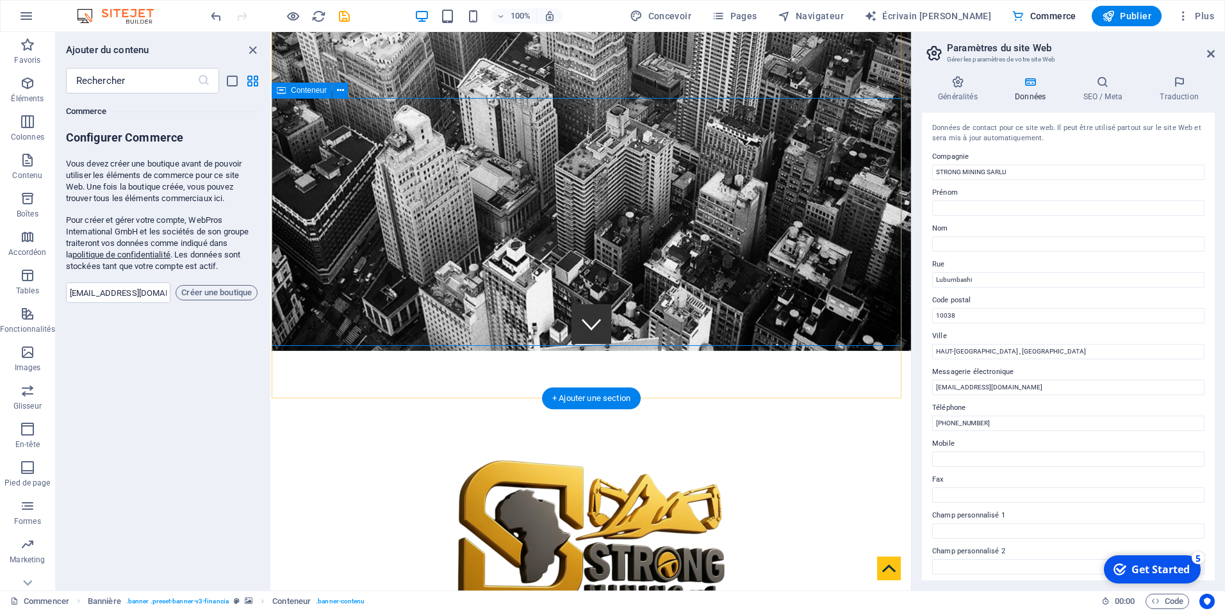
scroll to position [256, 0]
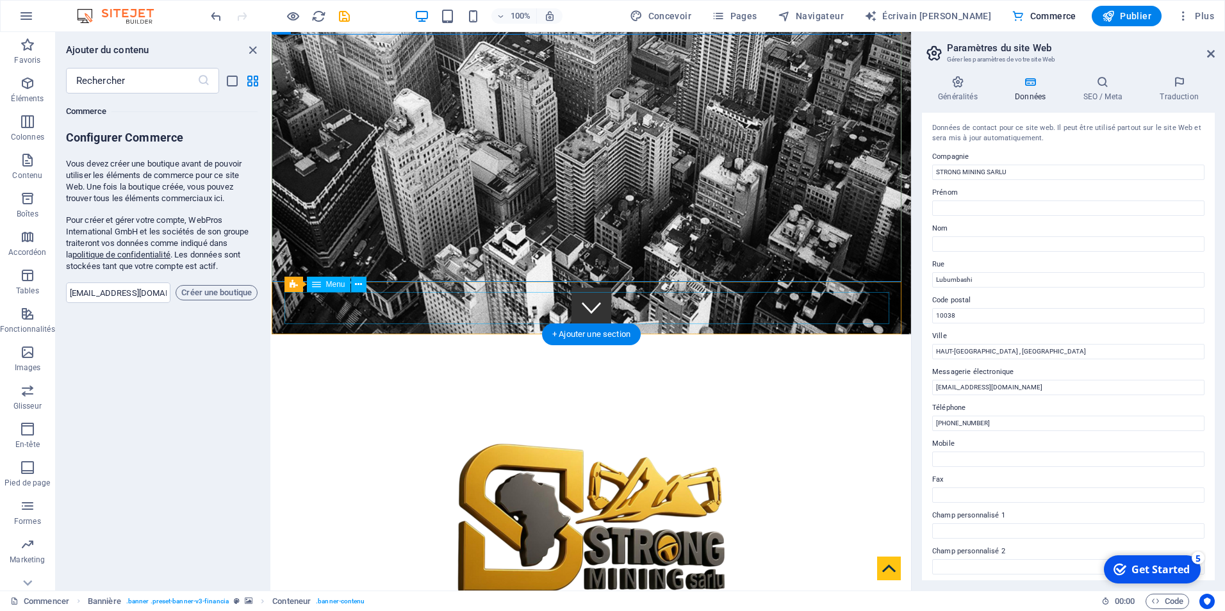
click at [359, 283] on icon at bounding box center [358, 284] width 7 height 13
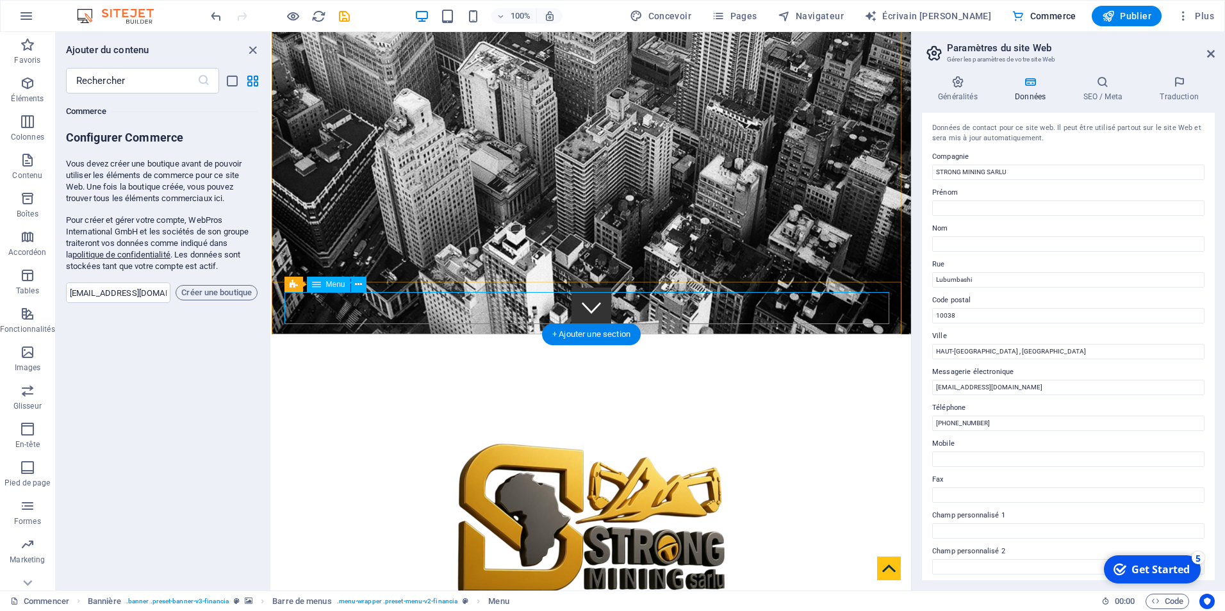
select select
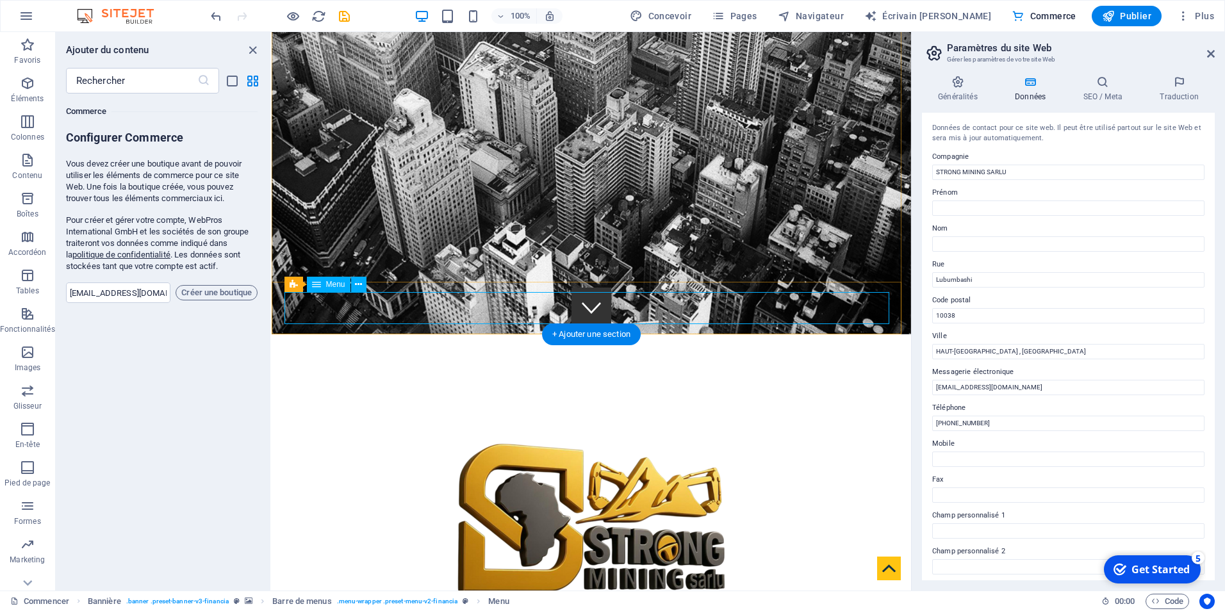
select select
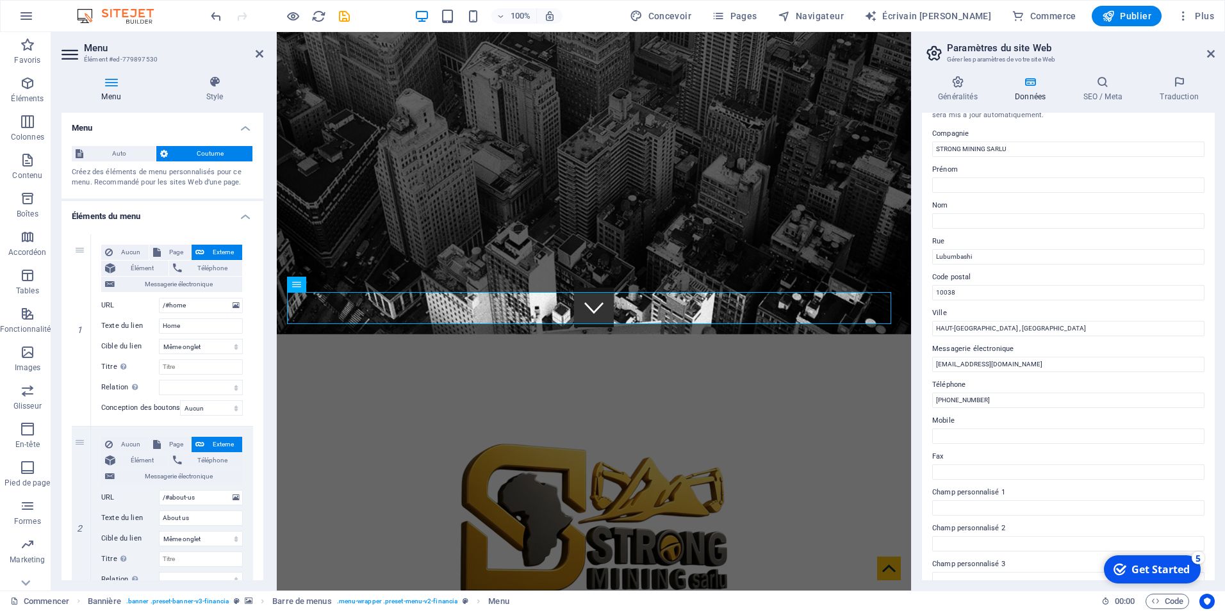
scroll to position [20, 0]
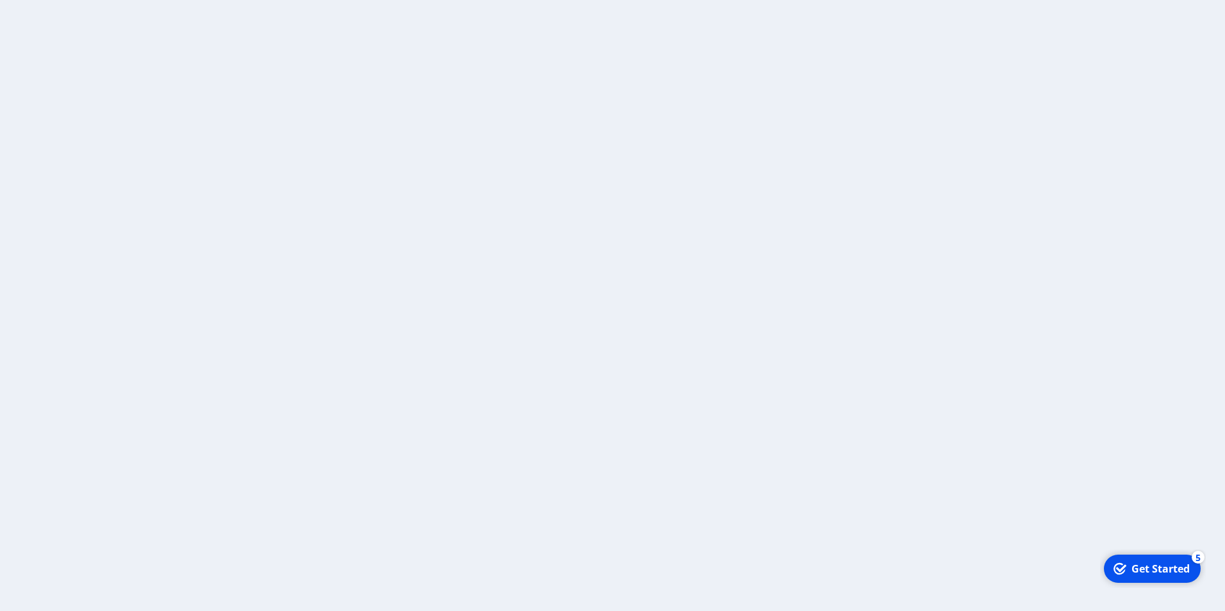
drag, startPoint x: 915, startPoint y: 20, endPoint x: 1213, endPoint y: 56, distance: 300.0
click at [1214, 56] on body at bounding box center [612, 305] width 1225 height 611
drag, startPoint x: 2268, startPoint y: 640, endPoint x: 1287, endPoint y: 839, distance: 1001.3
click at [1160, 568] on div "Get Started" at bounding box center [1160, 568] width 58 height 14
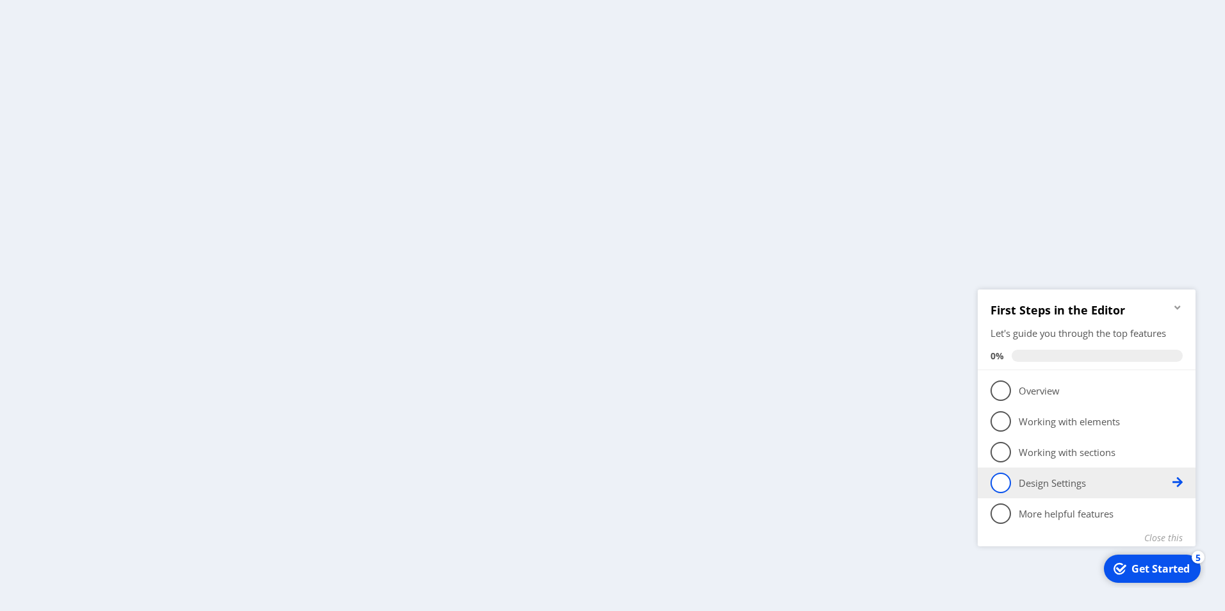
click at [1051, 483] on p "Design Settings - incomplete" at bounding box center [1096, 482] width 154 height 13
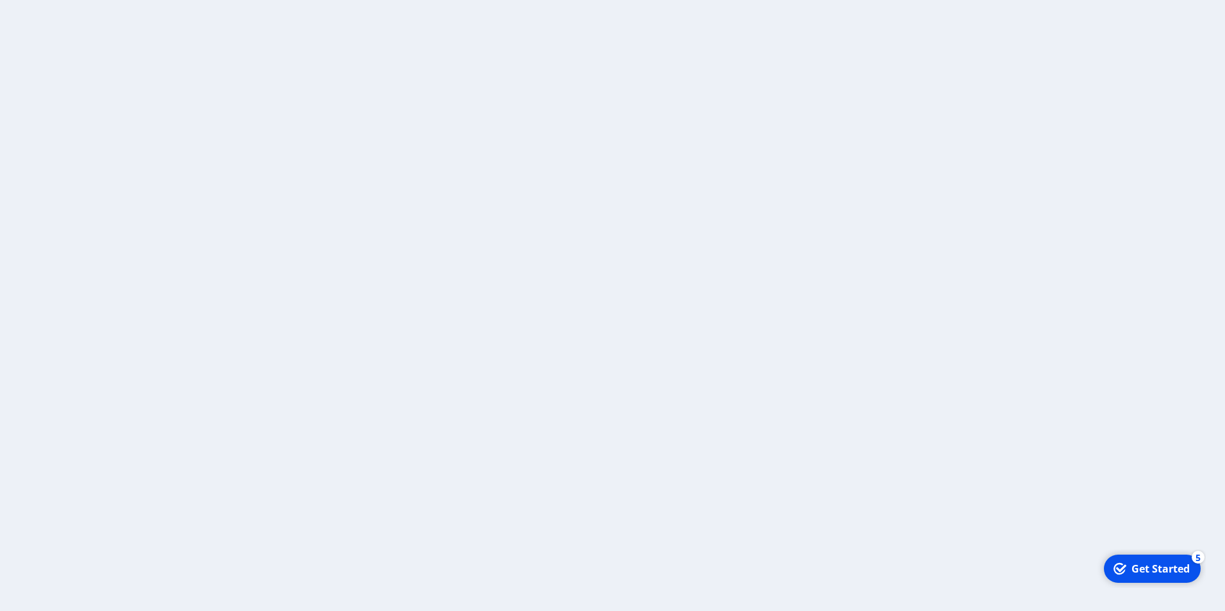
click at [1119, 566] on icon "checkmark" at bounding box center [1119, 568] width 13 height 13
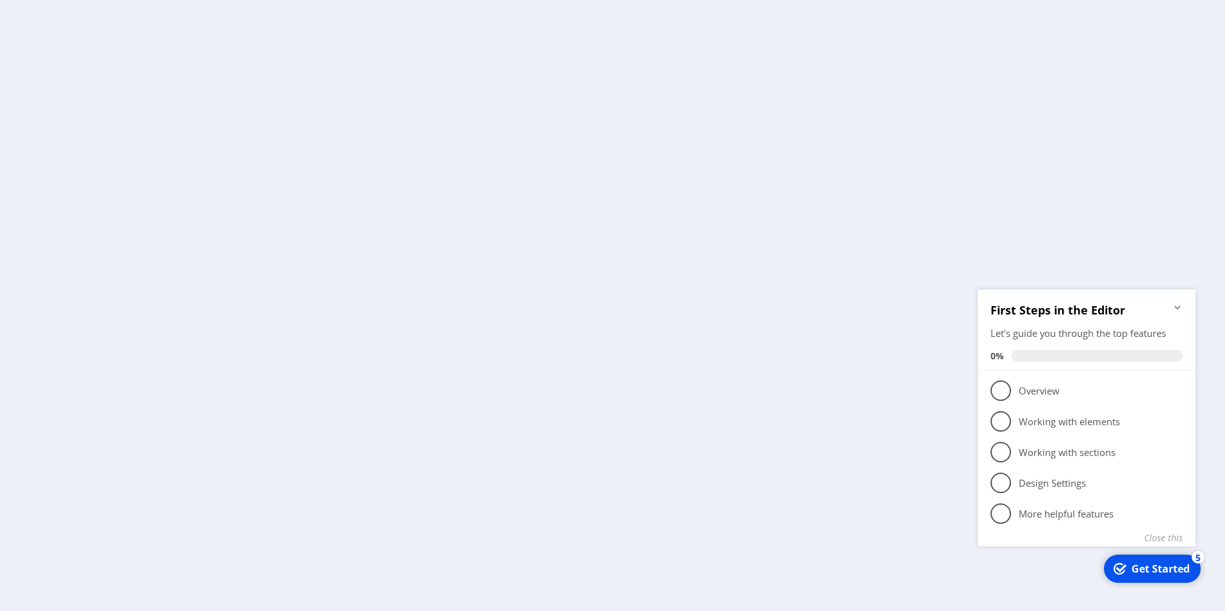
click at [1119, 565] on icon "checkmark" at bounding box center [1119, 568] width 13 height 13
